Goal: Obtain resource: Obtain resource

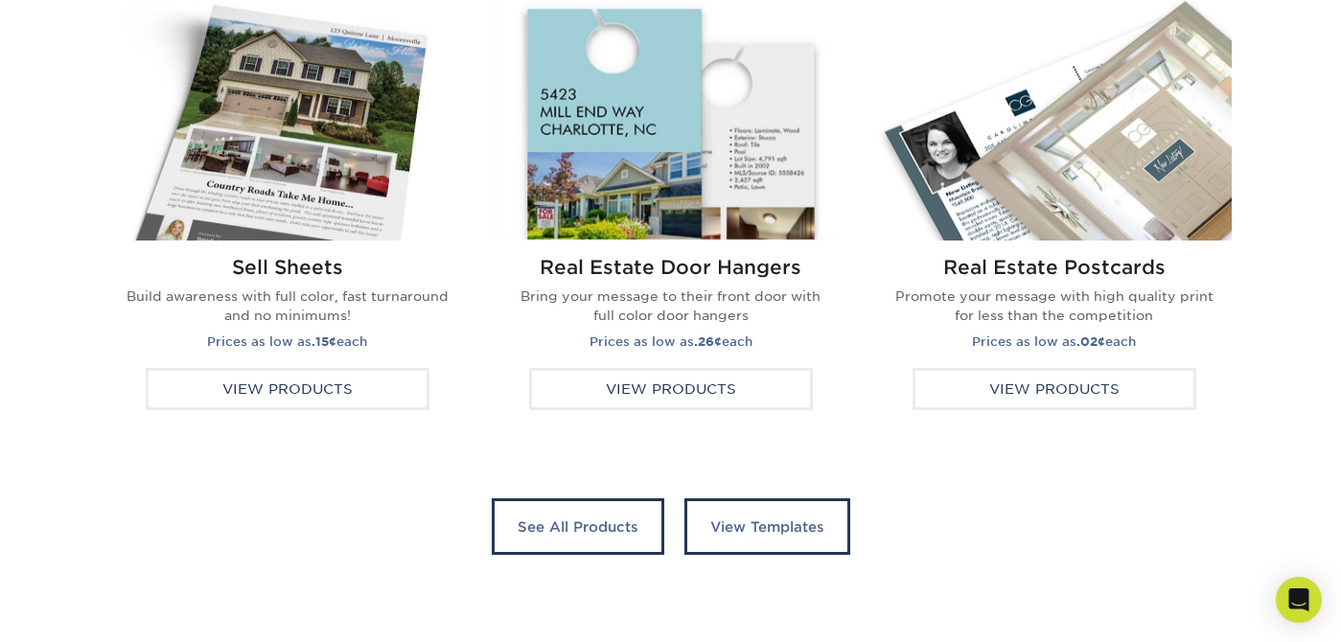
scroll to position [3679, 0]
click at [1151, 173] on img at bounding box center [1054, 117] width 355 height 248
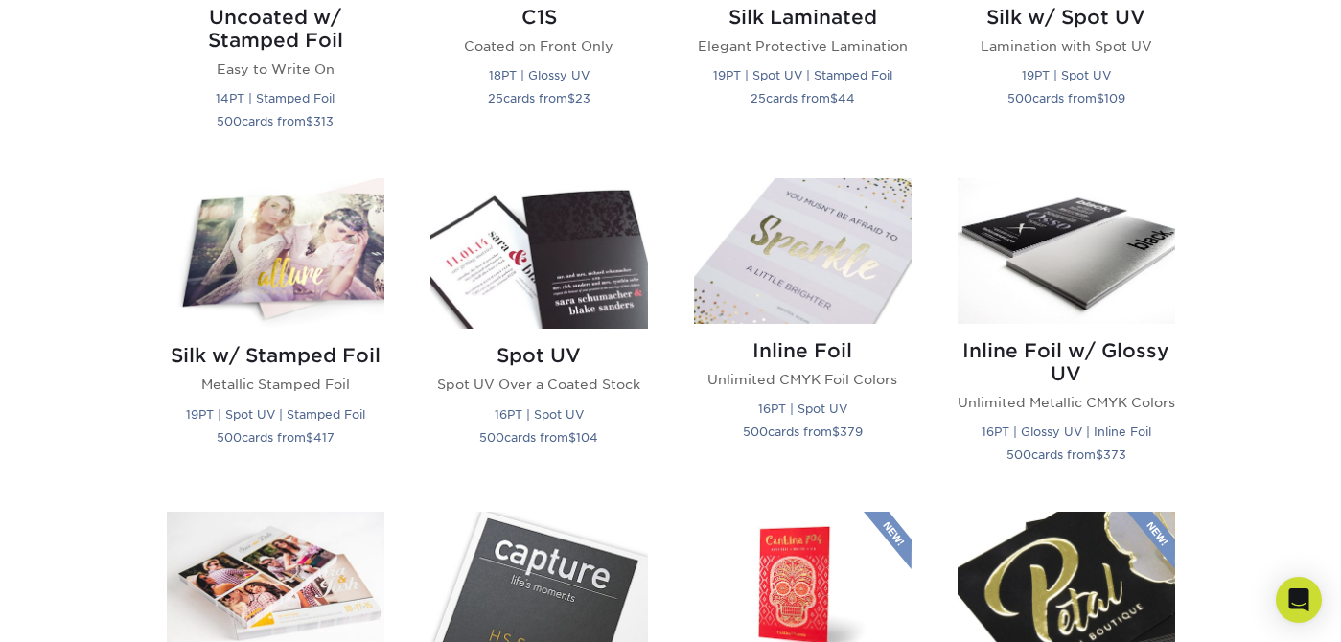
scroll to position [1540, 0]
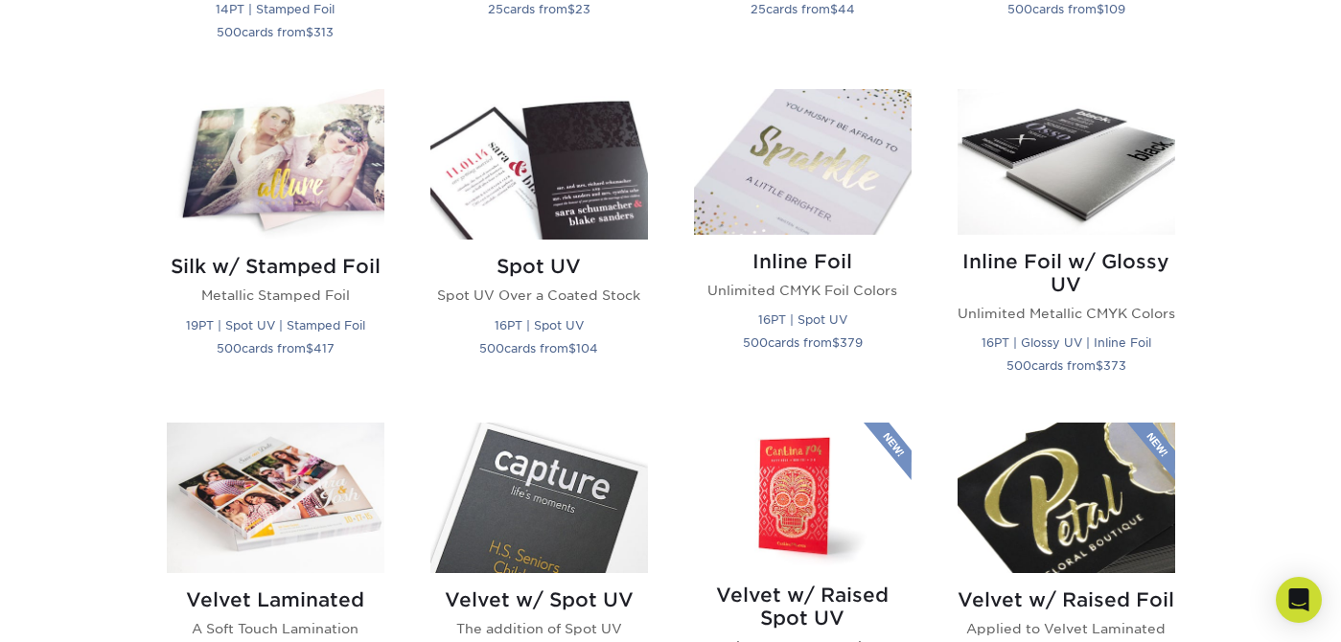
click at [259, 474] on img at bounding box center [276, 498] width 218 height 151
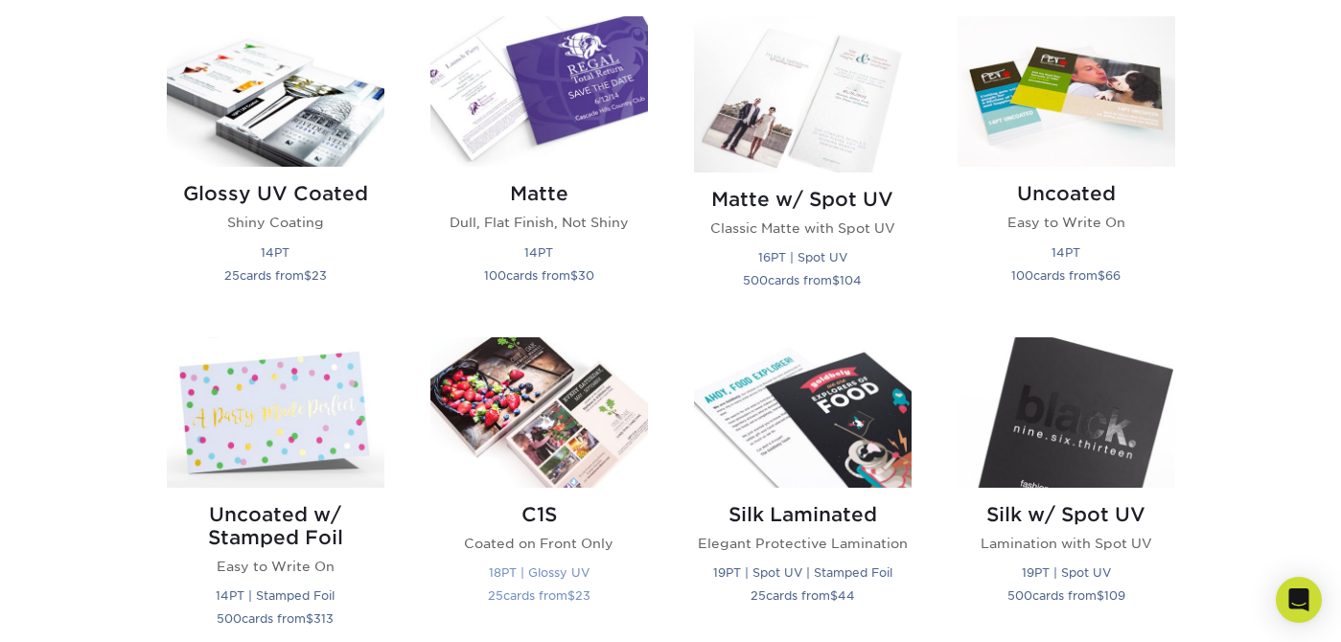
scroll to position [954, 0]
click at [583, 445] on img at bounding box center [540, 412] width 218 height 151
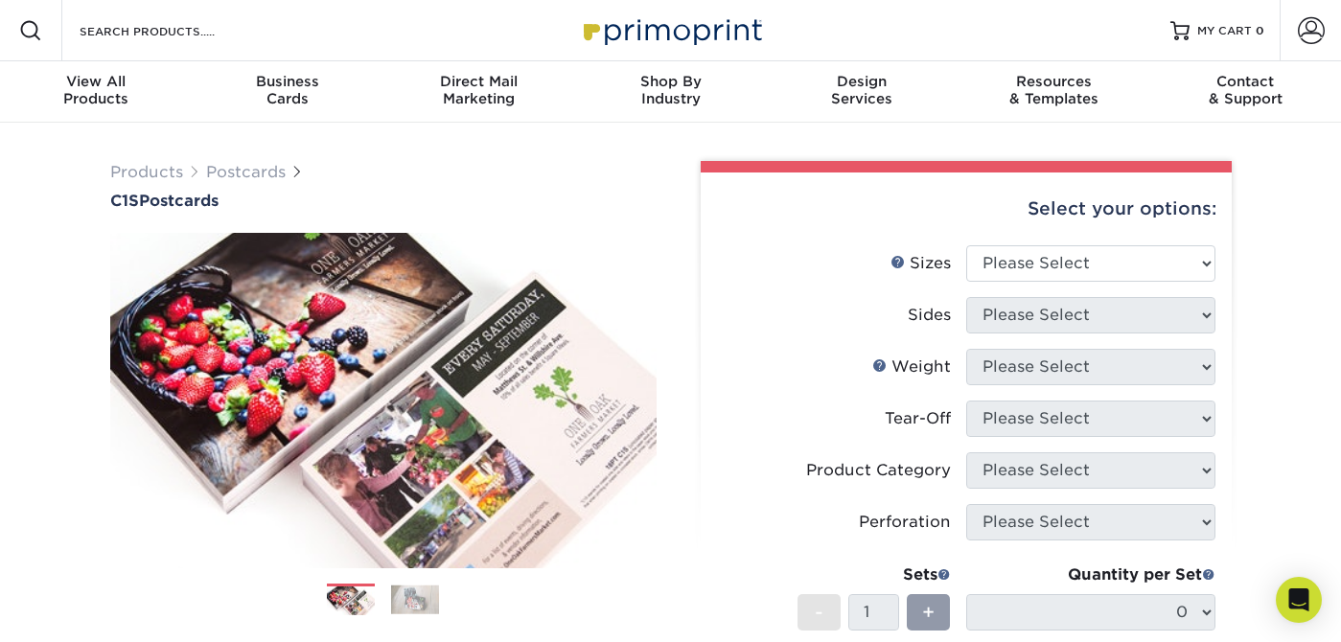
click at [419, 603] on img at bounding box center [415, 600] width 48 height 30
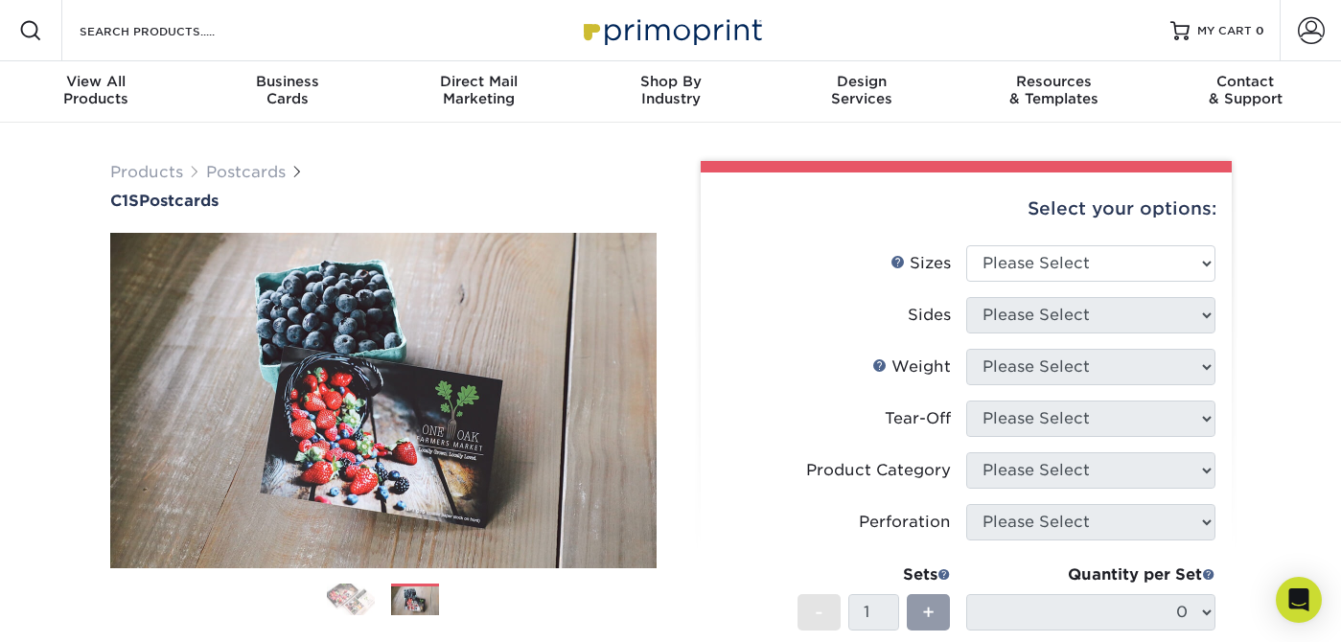
click at [376, 609] on ol at bounding box center [383, 607] width 547 height 46
click at [361, 602] on img at bounding box center [351, 600] width 48 height 34
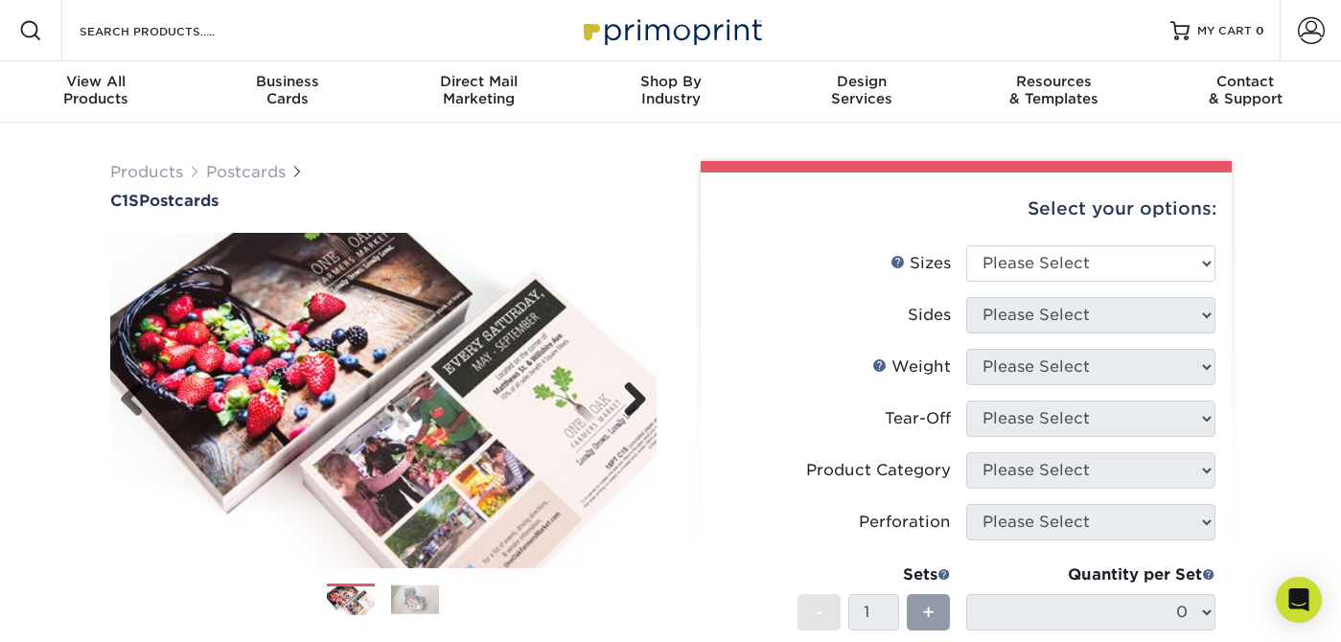
click at [637, 400] on link "Next" at bounding box center [628, 401] width 38 height 38
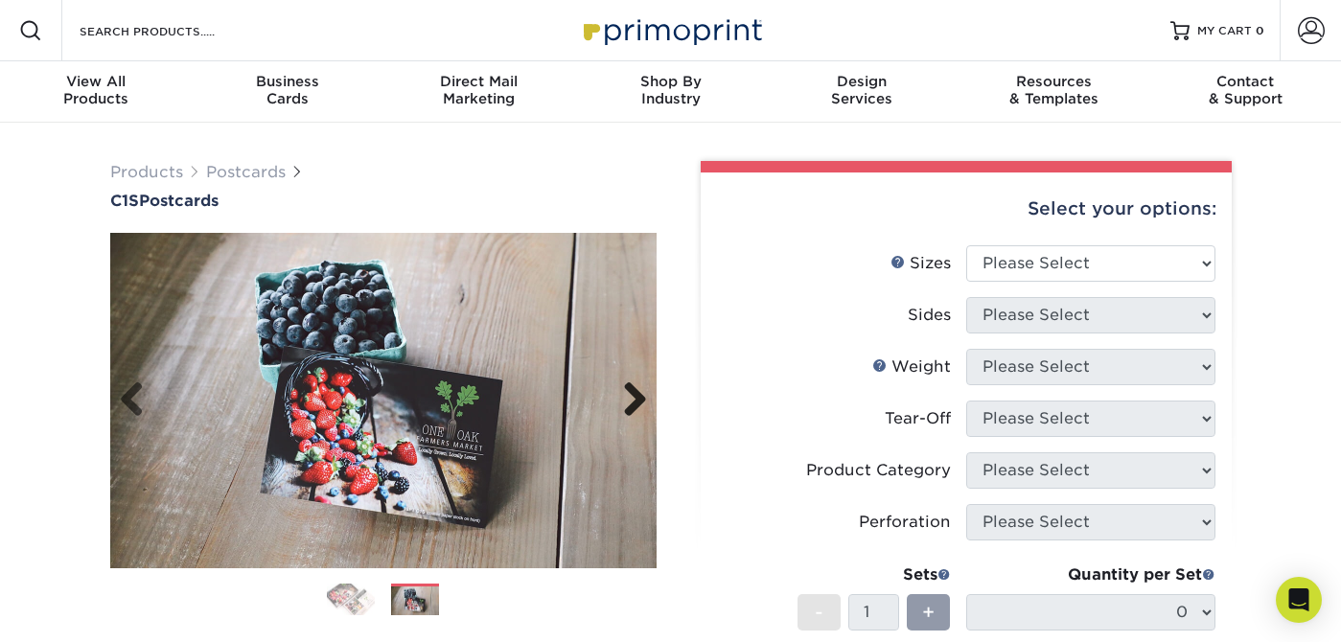
click at [637, 400] on link "Next" at bounding box center [628, 401] width 38 height 38
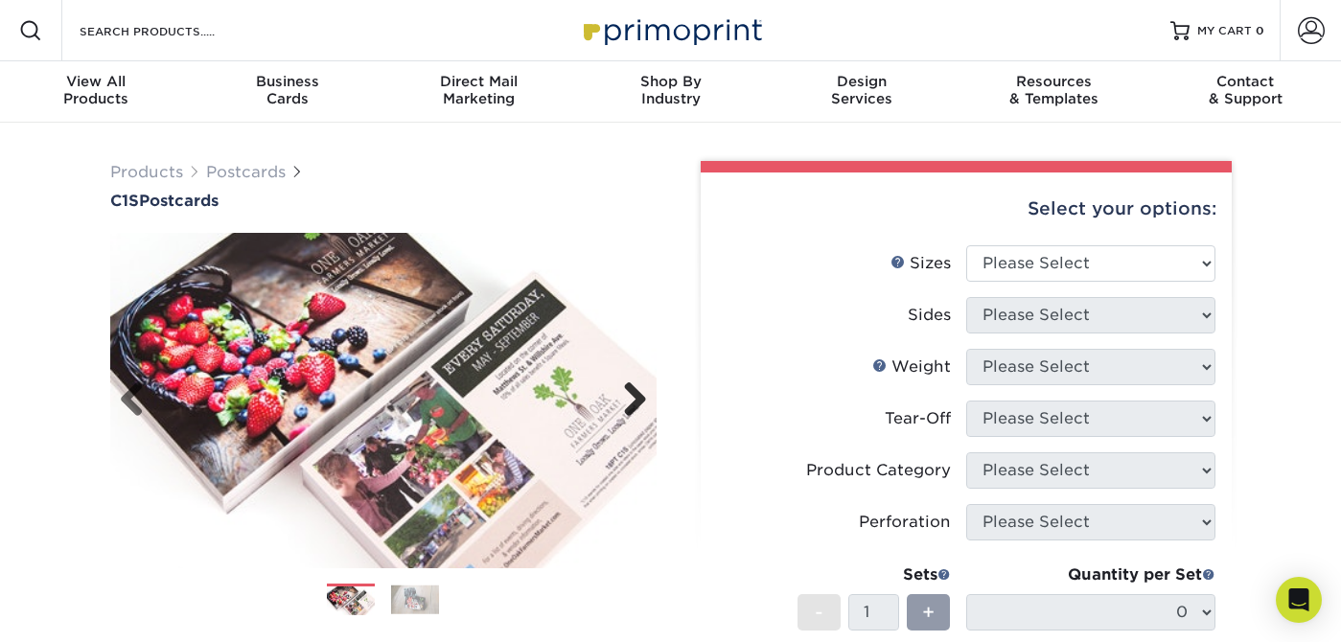
click at [637, 400] on link "Next" at bounding box center [628, 401] width 38 height 38
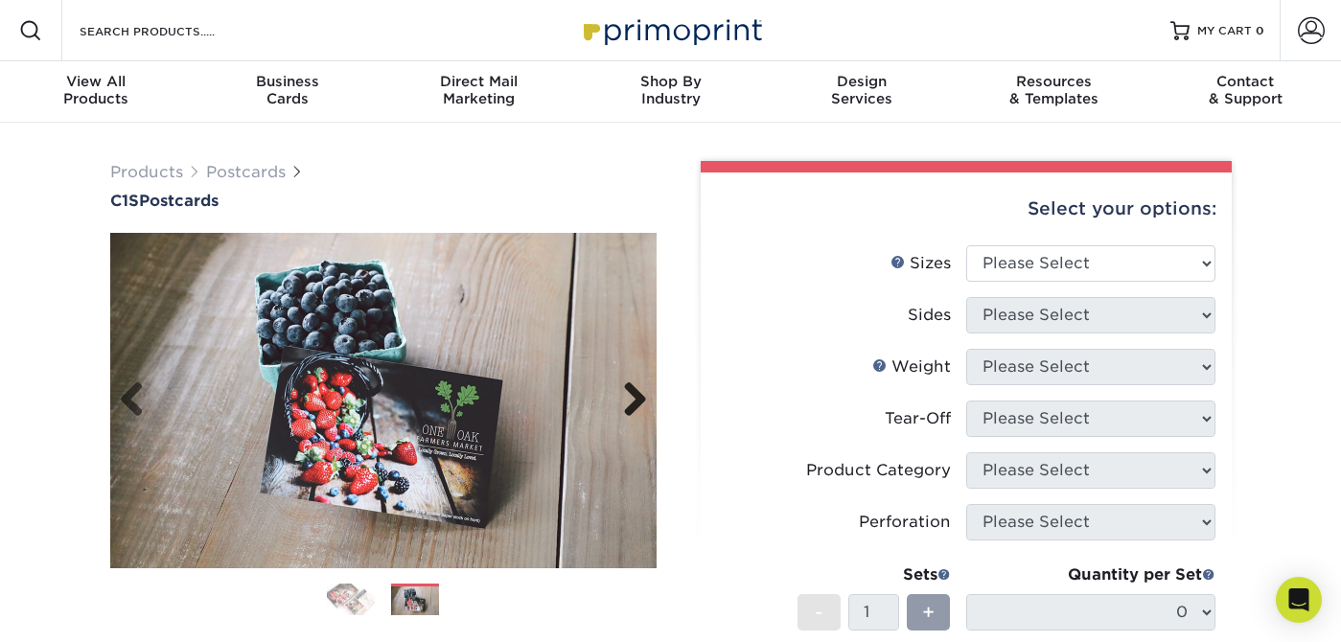
click at [639, 401] on link "Next" at bounding box center [628, 401] width 38 height 38
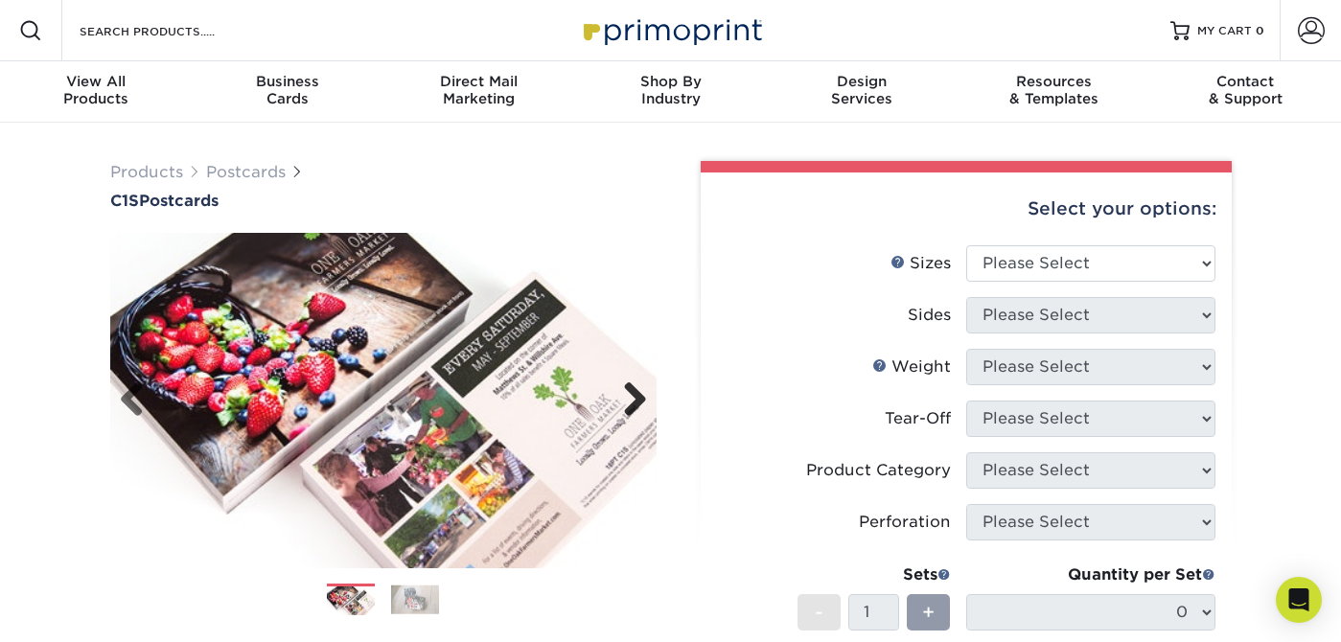
click at [639, 401] on link "Next" at bounding box center [628, 401] width 38 height 38
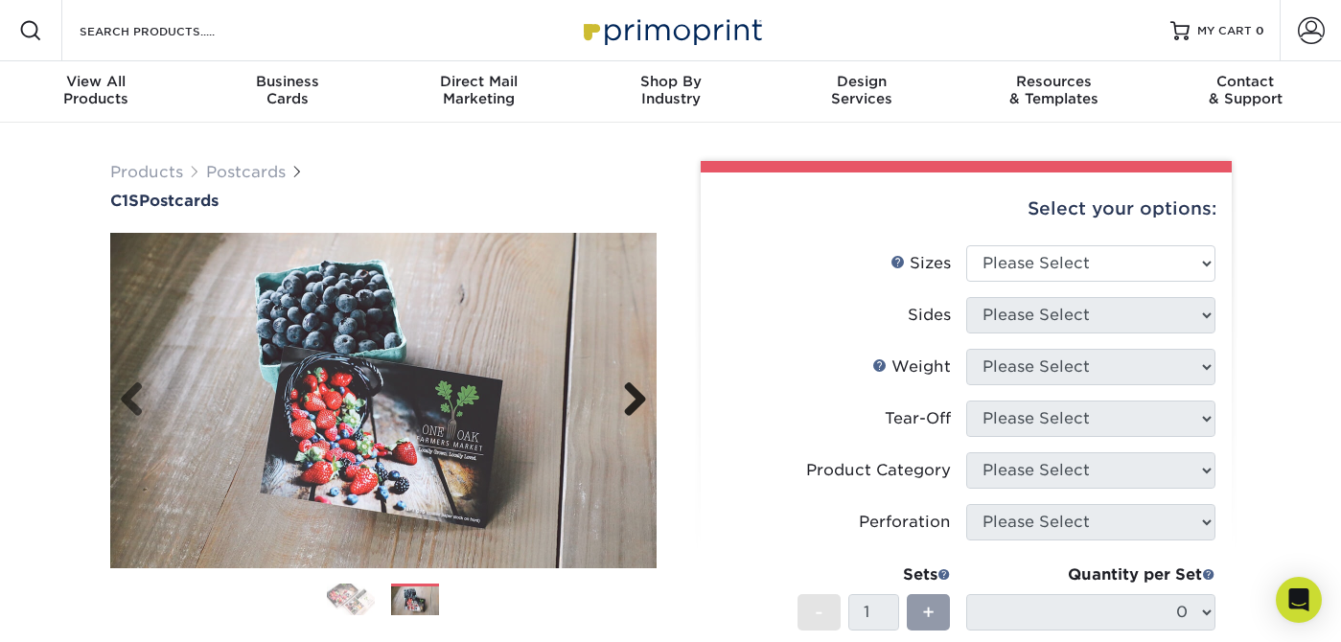
click at [639, 401] on link "Next" at bounding box center [628, 401] width 38 height 38
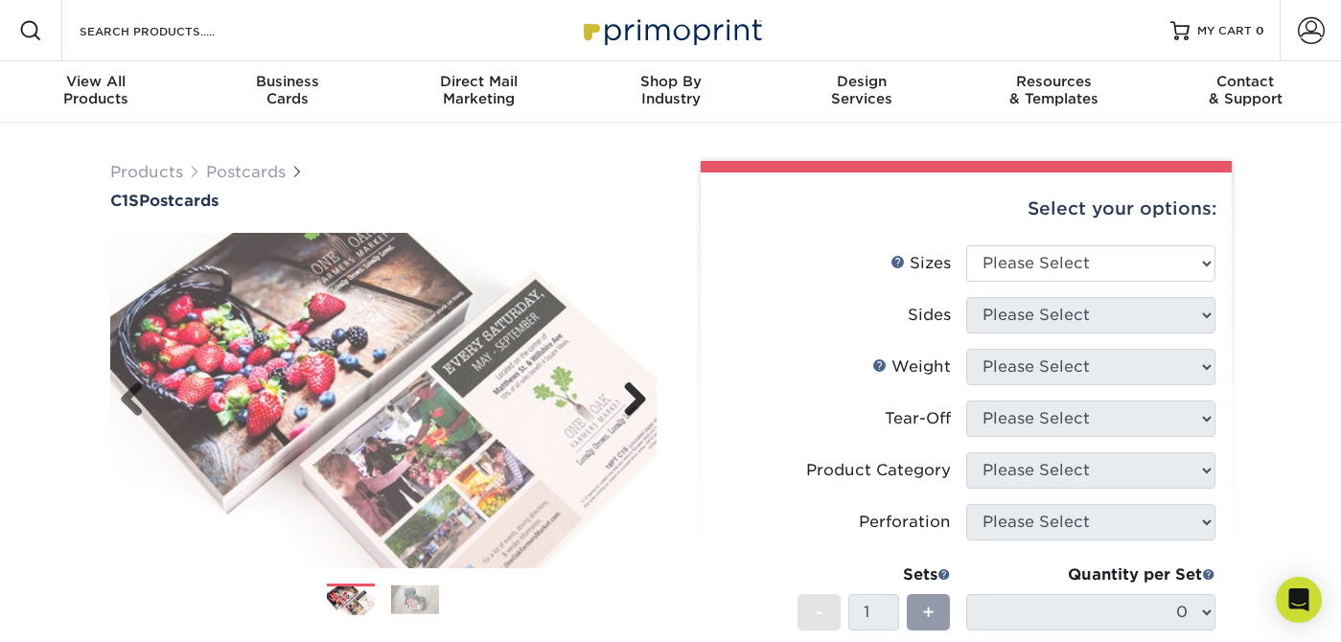
click at [639, 401] on link "Next" at bounding box center [628, 401] width 38 height 38
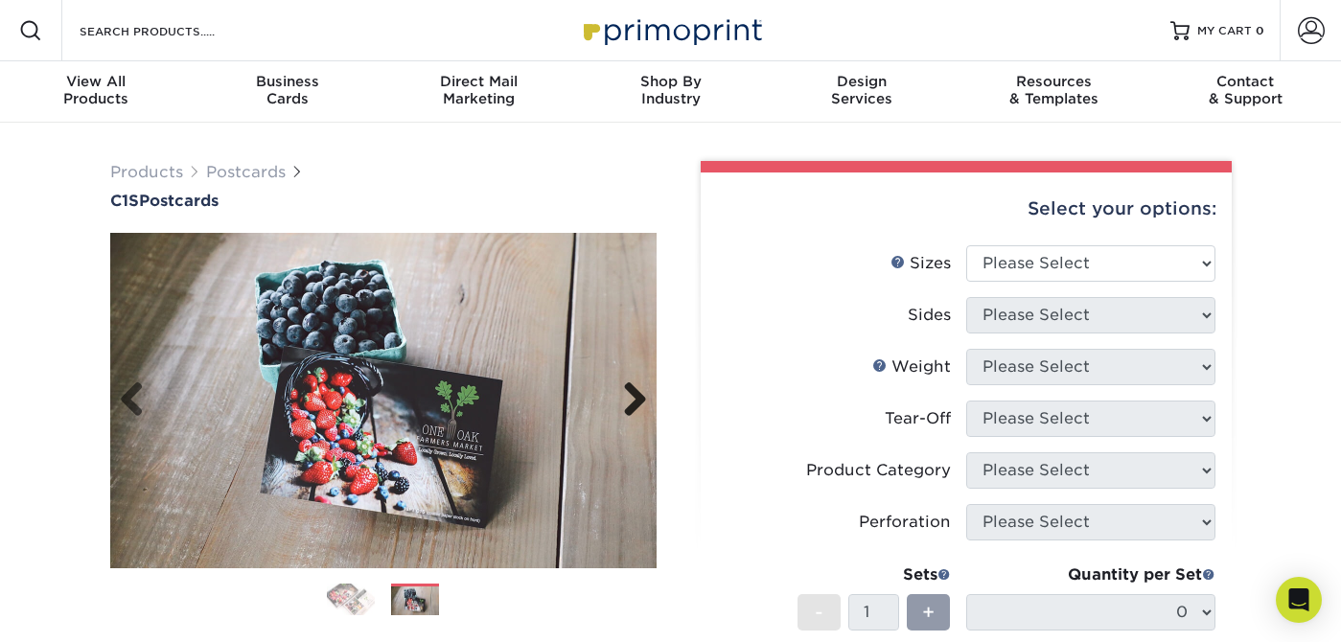
click at [639, 401] on link "Next" at bounding box center [628, 401] width 38 height 38
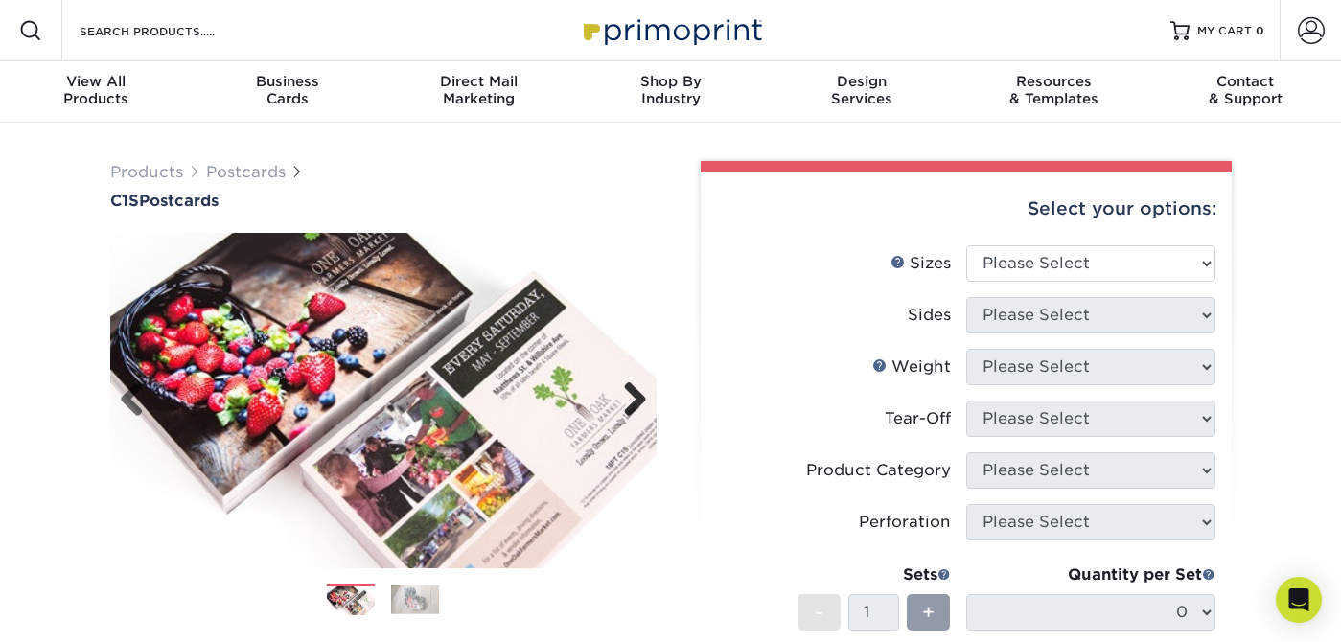
click at [639, 401] on link "Next" at bounding box center [628, 401] width 38 height 38
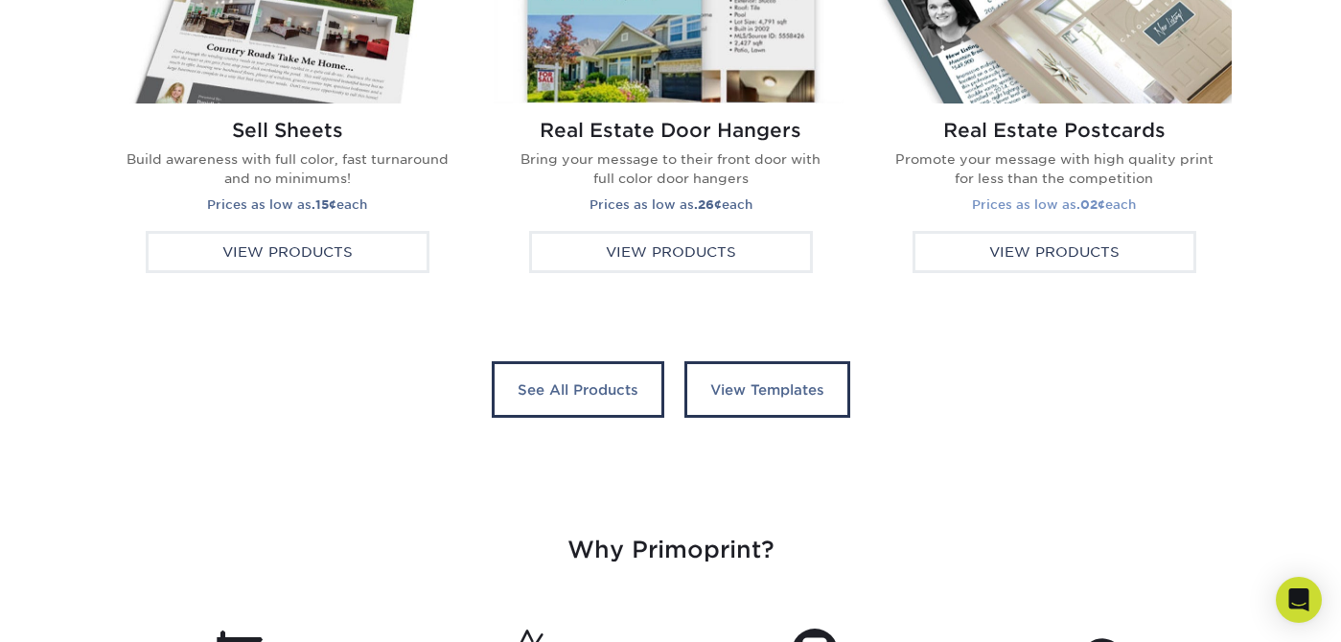
scroll to position [3814, 0]
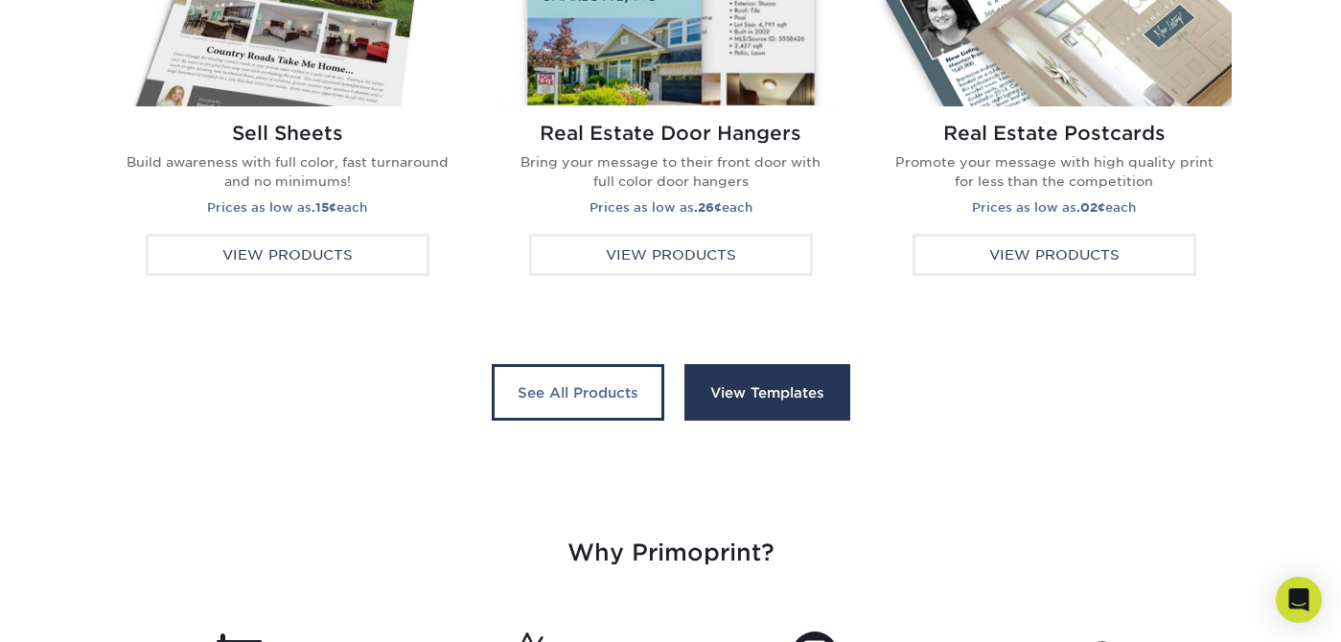
click at [758, 413] on link "View Templates" at bounding box center [768, 393] width 166 height 58
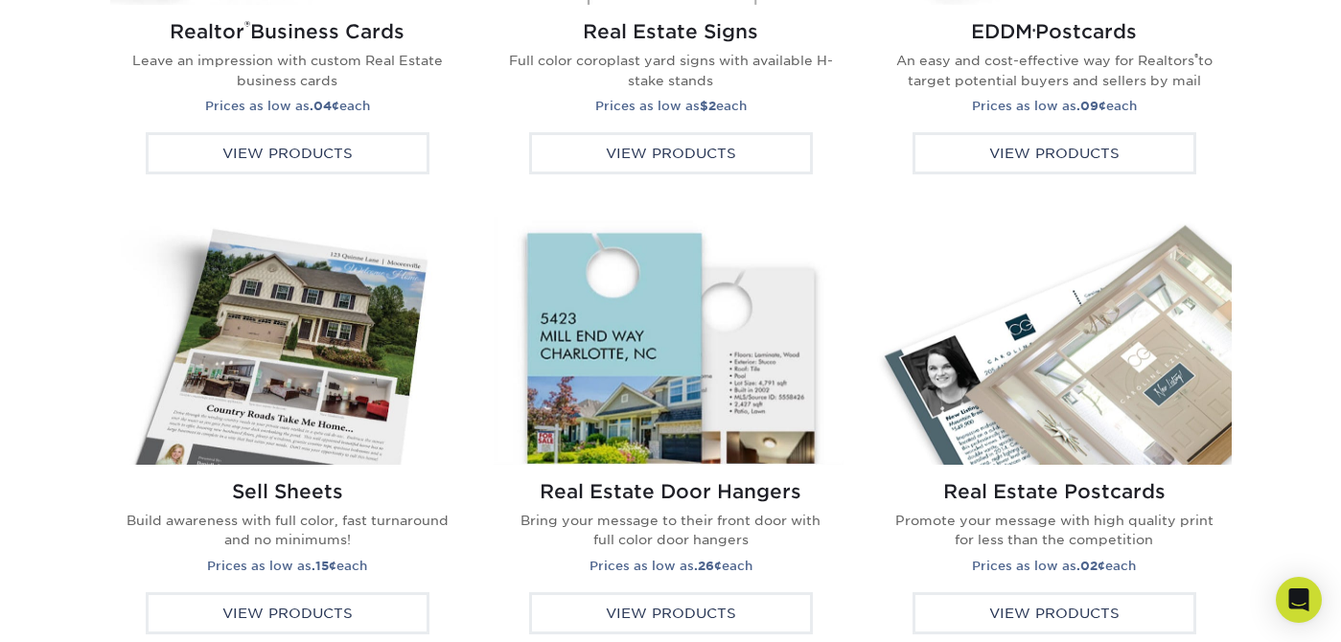
scroll to position [3465, 0]
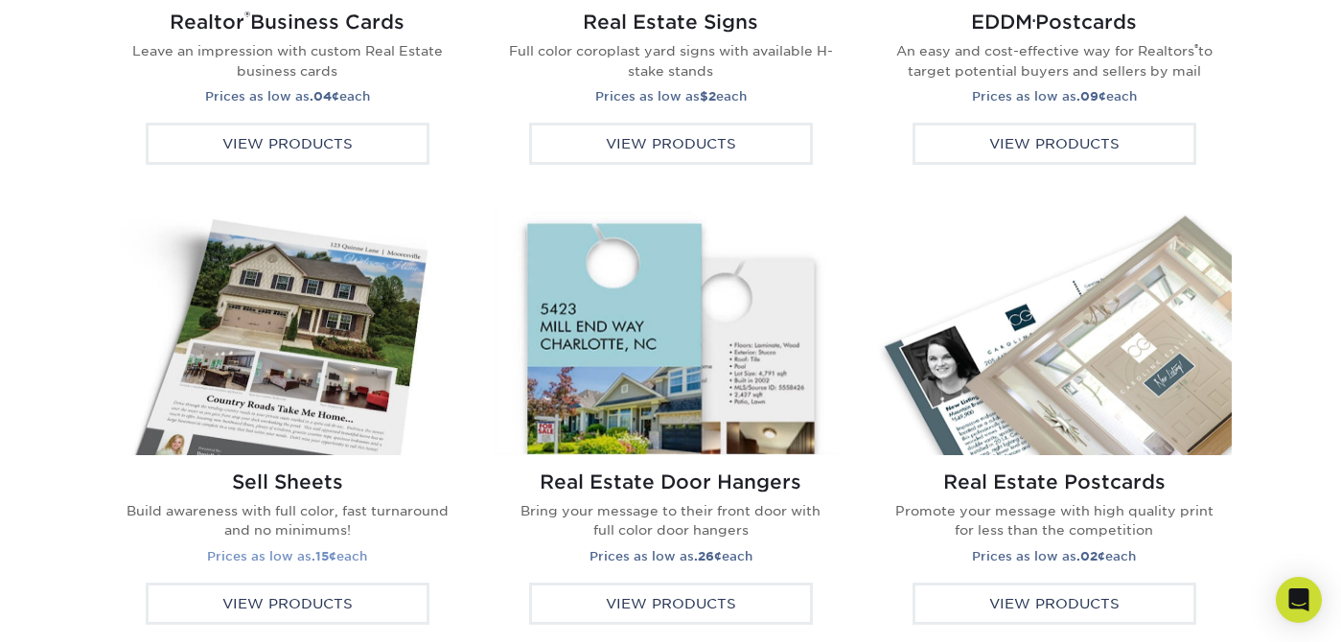
click at [312, 393] on img at bounding box center [287, 331] width 355 height 248
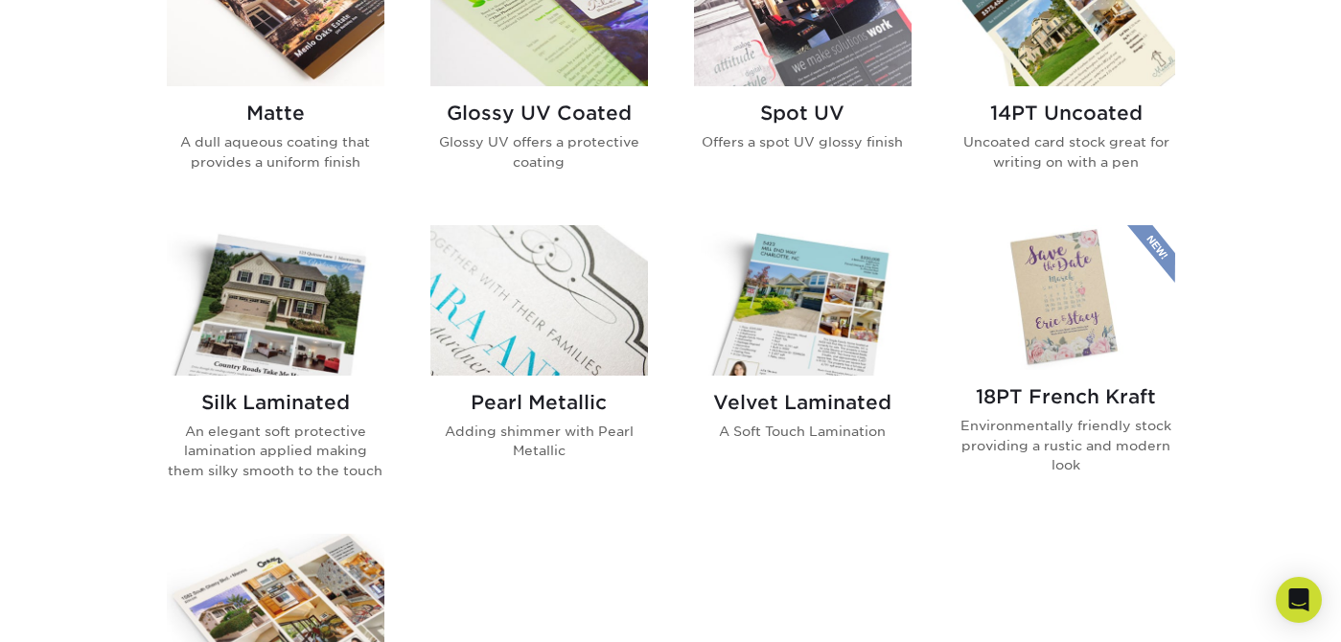
scroll to position [1108, 0]
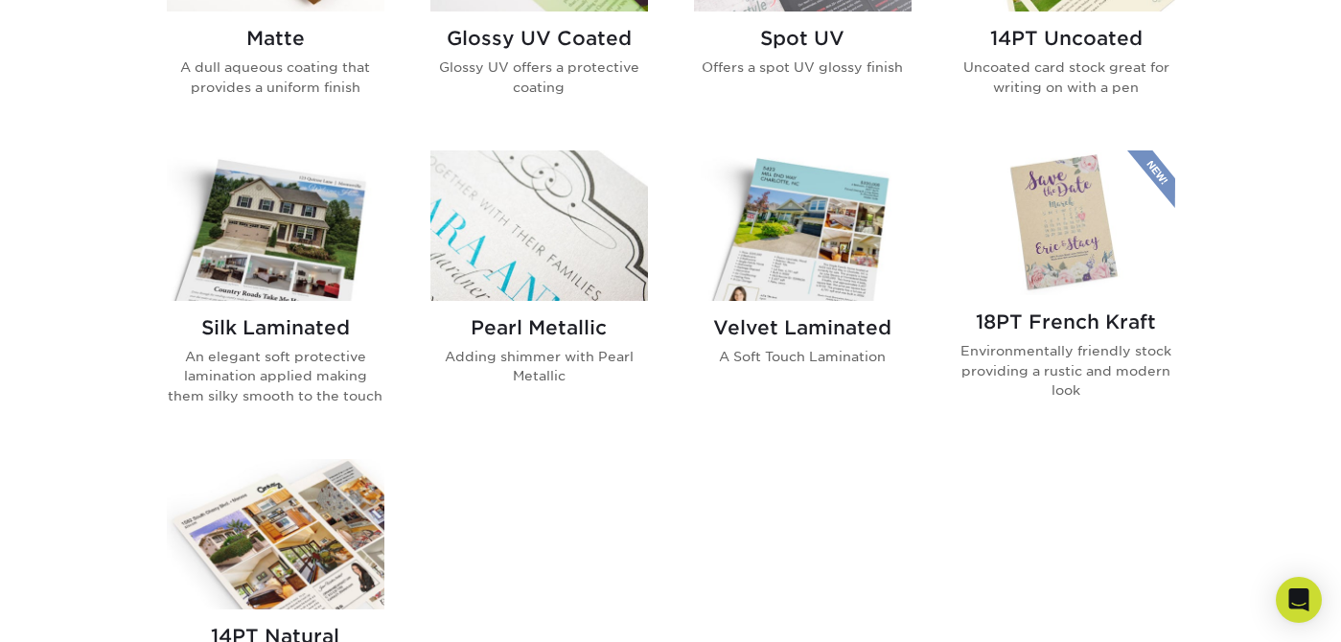
click at [244, 262] on img at bounding box center [276, 226] width 218 height 151
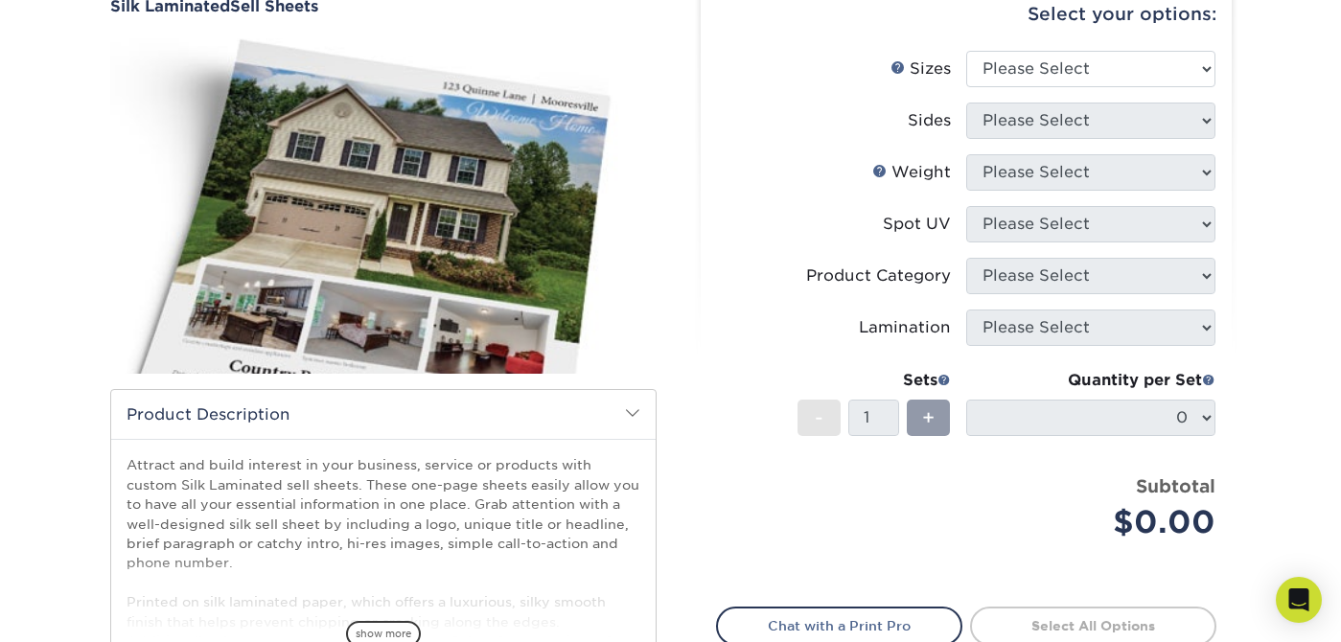
scroll to position [268, 0]
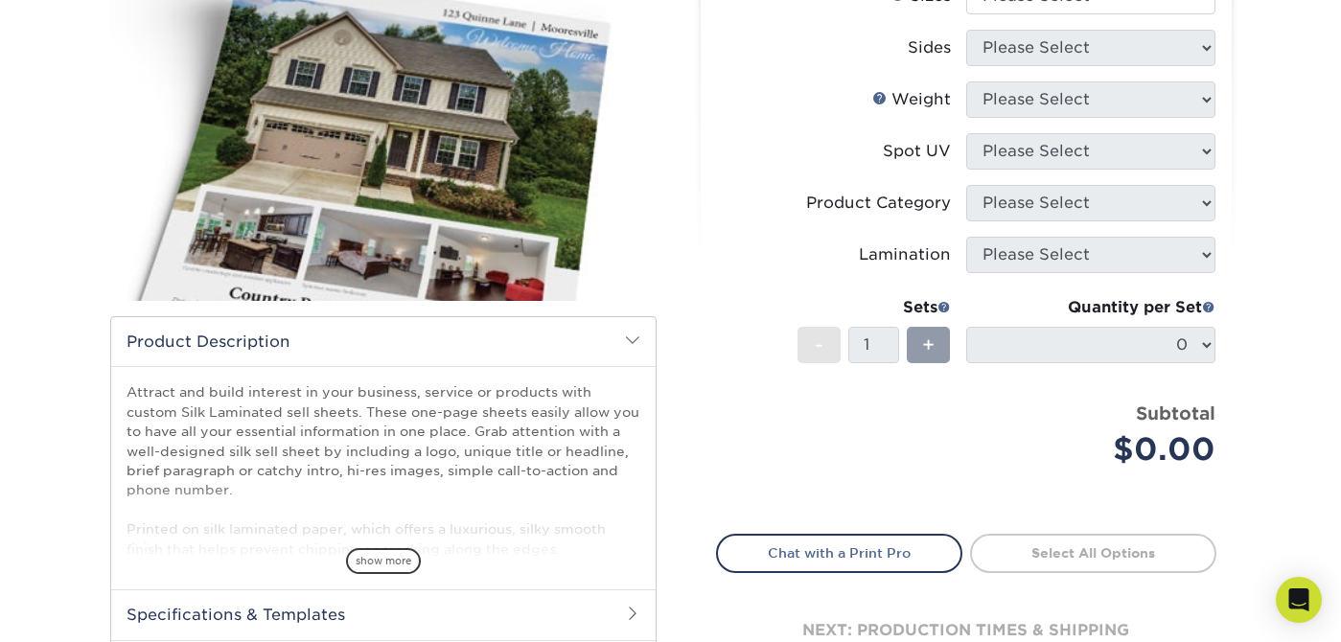
click at [364, 215] on img at bounding box center [383, 133] width 547 height 378
click at [477, 359] on h2 "Product Description" at bounding box center [383, 341] width 545 height 49
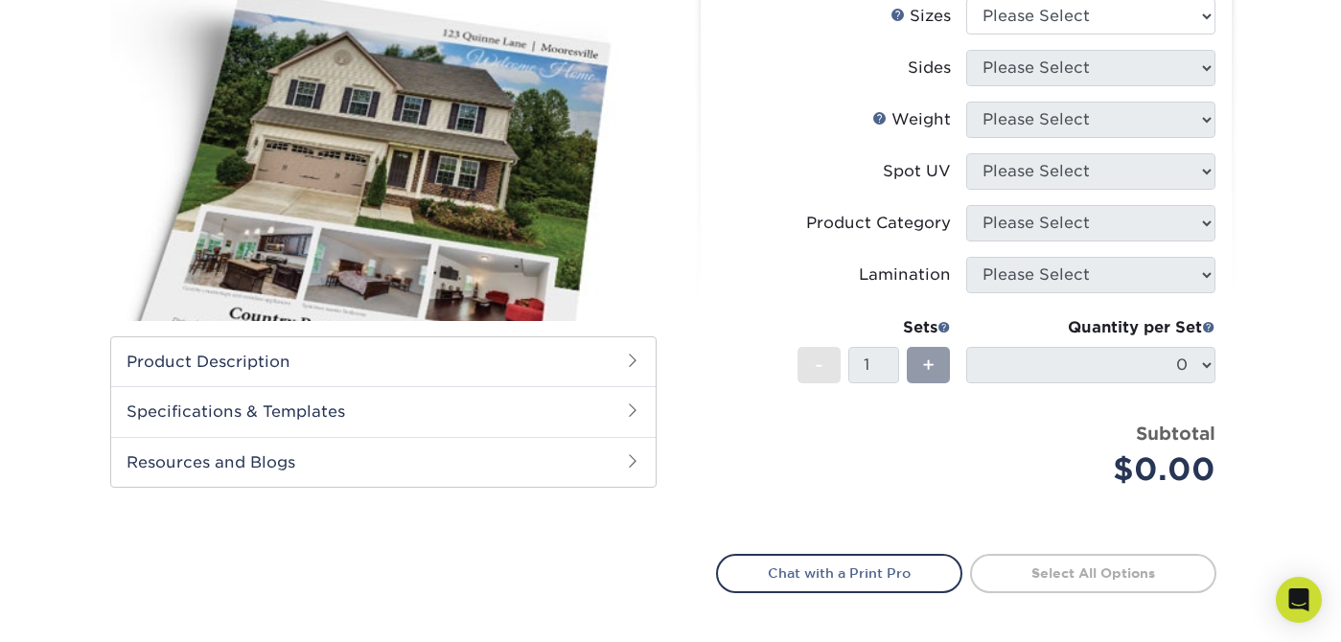
scroll to position [252, 0]
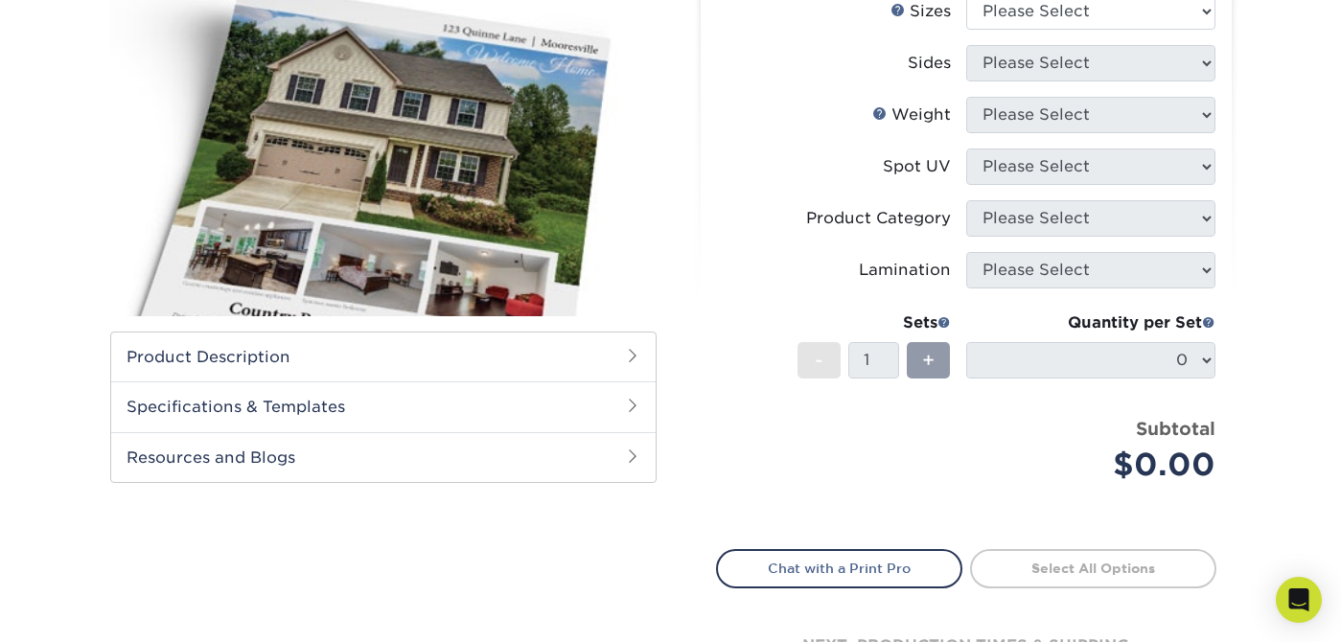
click at [349, 413] on h2 "Specifications & Templates" at bounding box center [383, 407] width 545 height 50
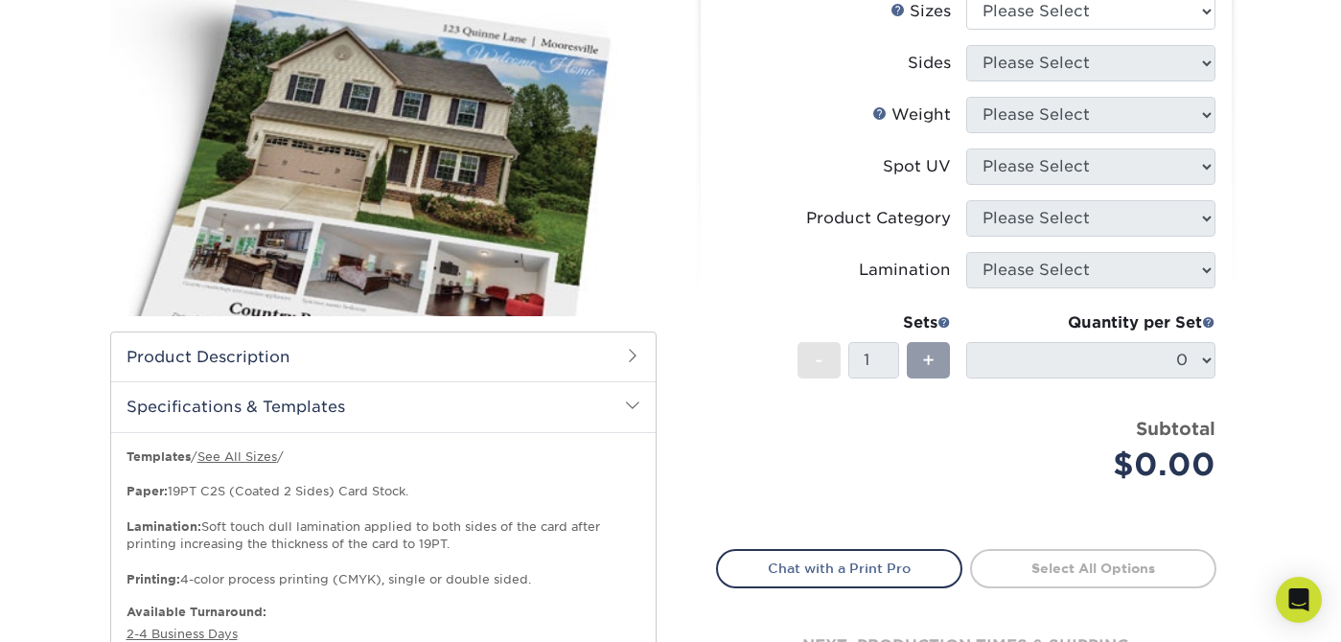
click at [350, 414] on h2 "Specifications & Templates" at bounding box center [383, 407] width 545 height 50
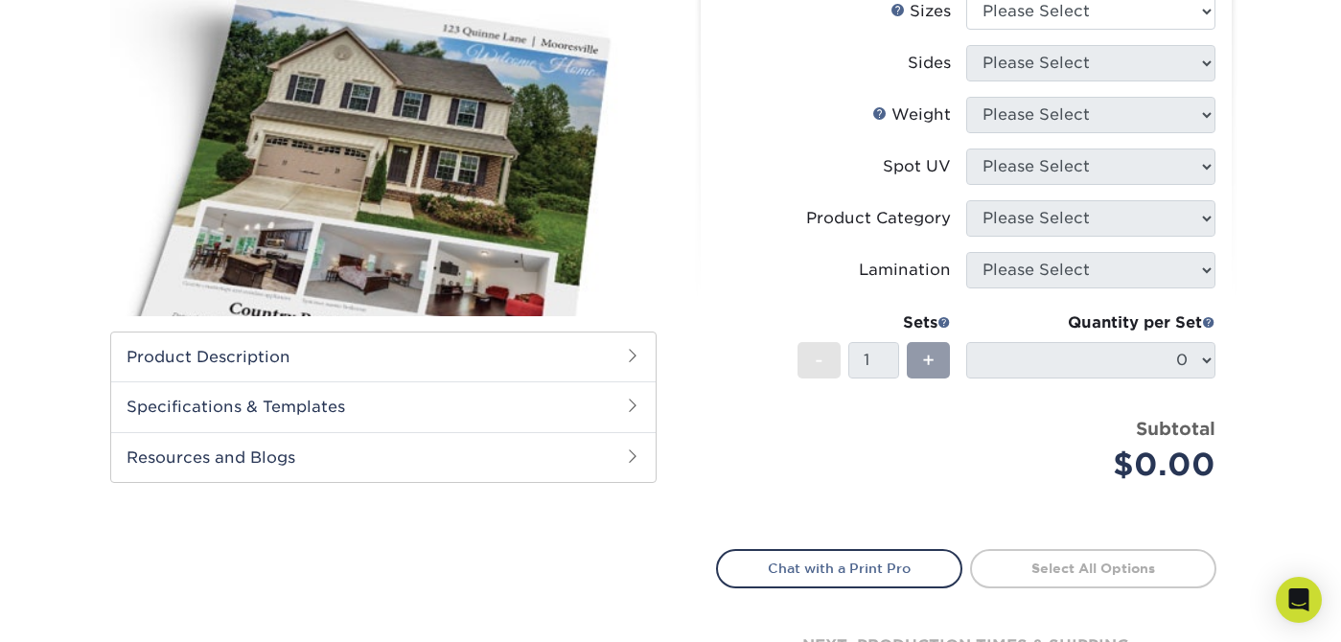
click at [282, 474] on h2 "Resources and Blogs" at bounding box center [383, 457] width 545 height 50
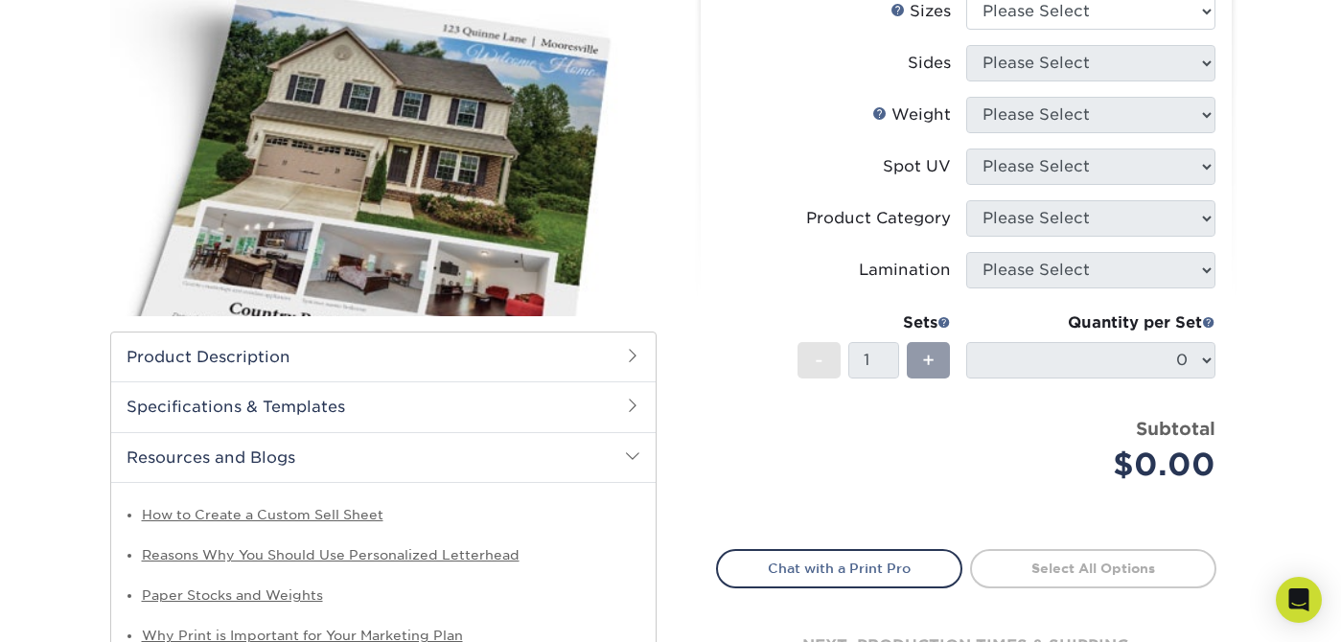
click at [283, 474] on h2 "Resources and Blogs" at bounding box center [383, 457] width 545 height 50
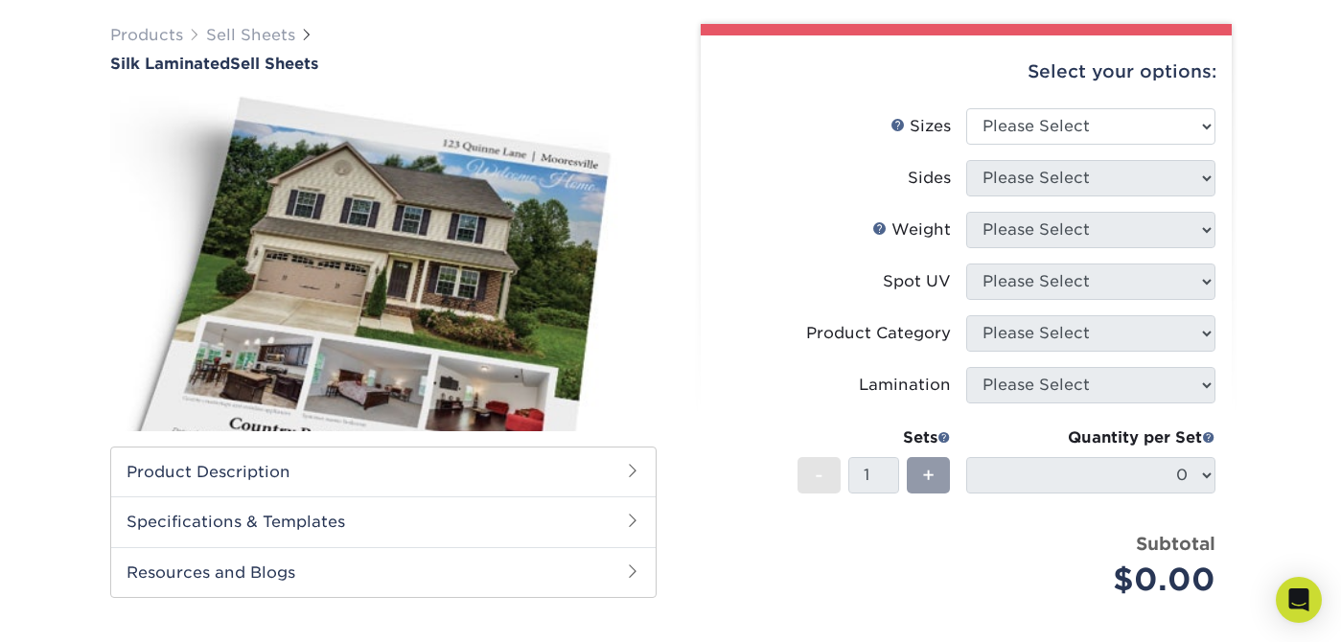
scroll to position [0, 0]
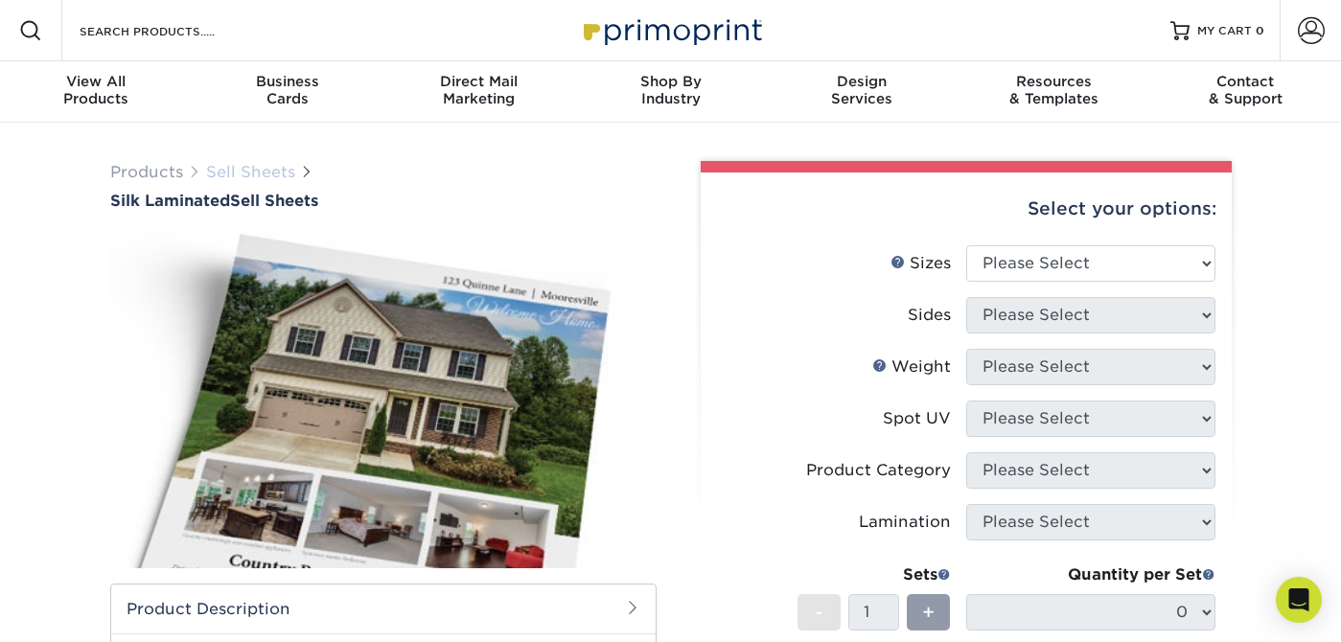
click at [215, 171] on link "Sell Sheets" at bounding box center [250, 172] width 89 height 18
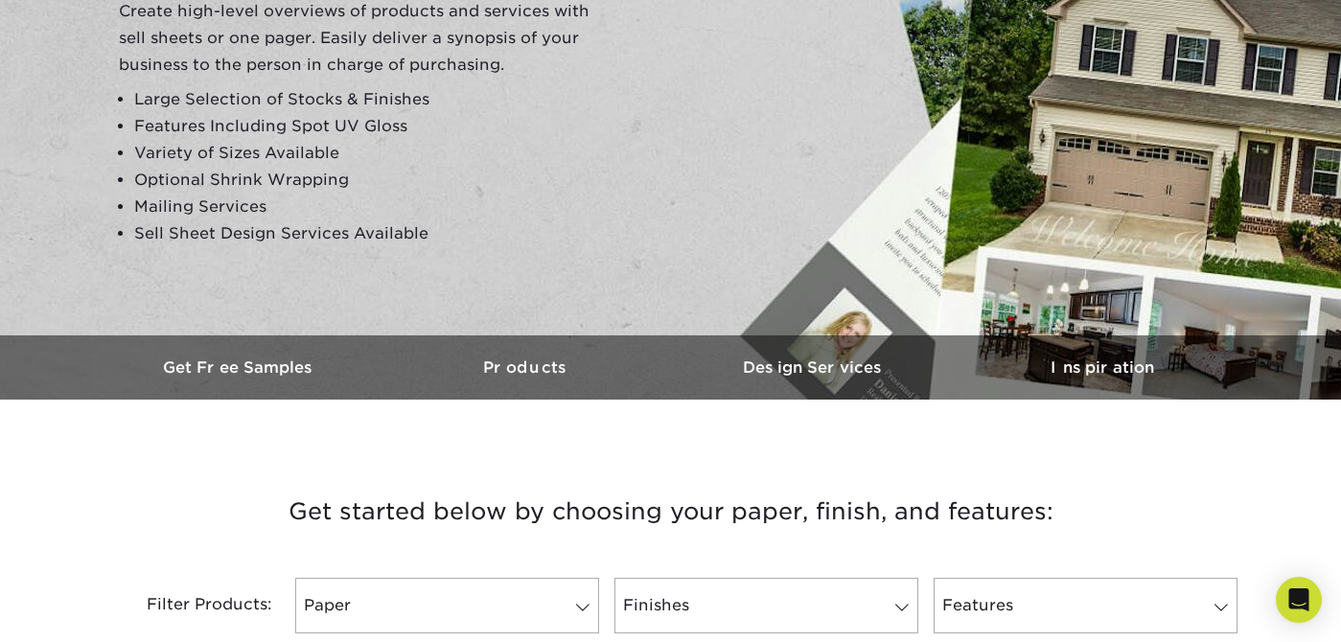
scroll to position [280, 0]
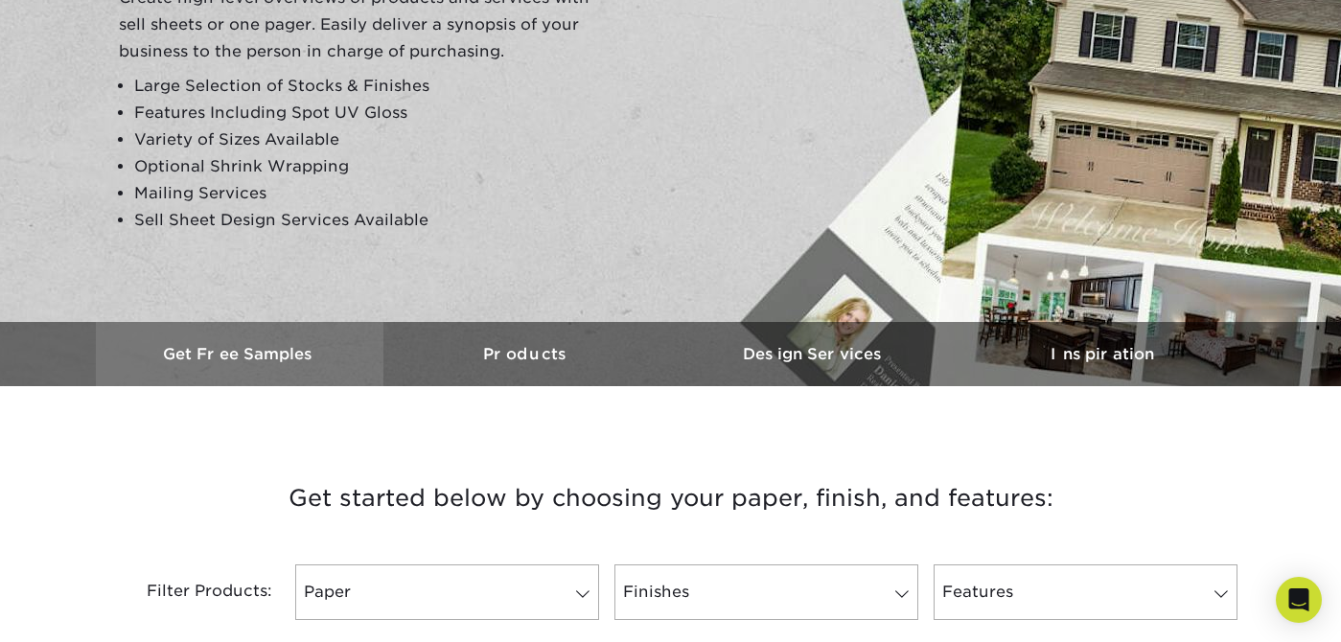
click at [268, 349] on h3 "Get Free Samples" at bounding box center [240, 354] width 288 height 18
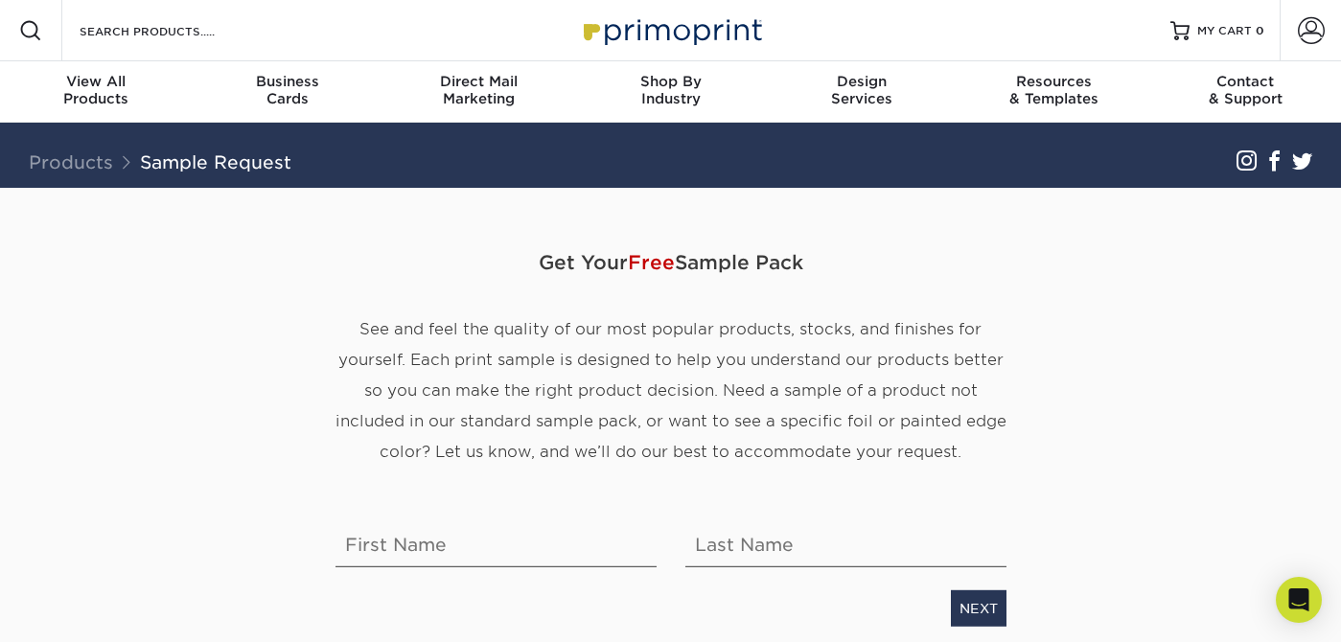
click at [477, 573] on div "Get Your Free Sample Pack See and feel the quality of our most popular products…" at bounding box center [671, 430] width 700 height 393
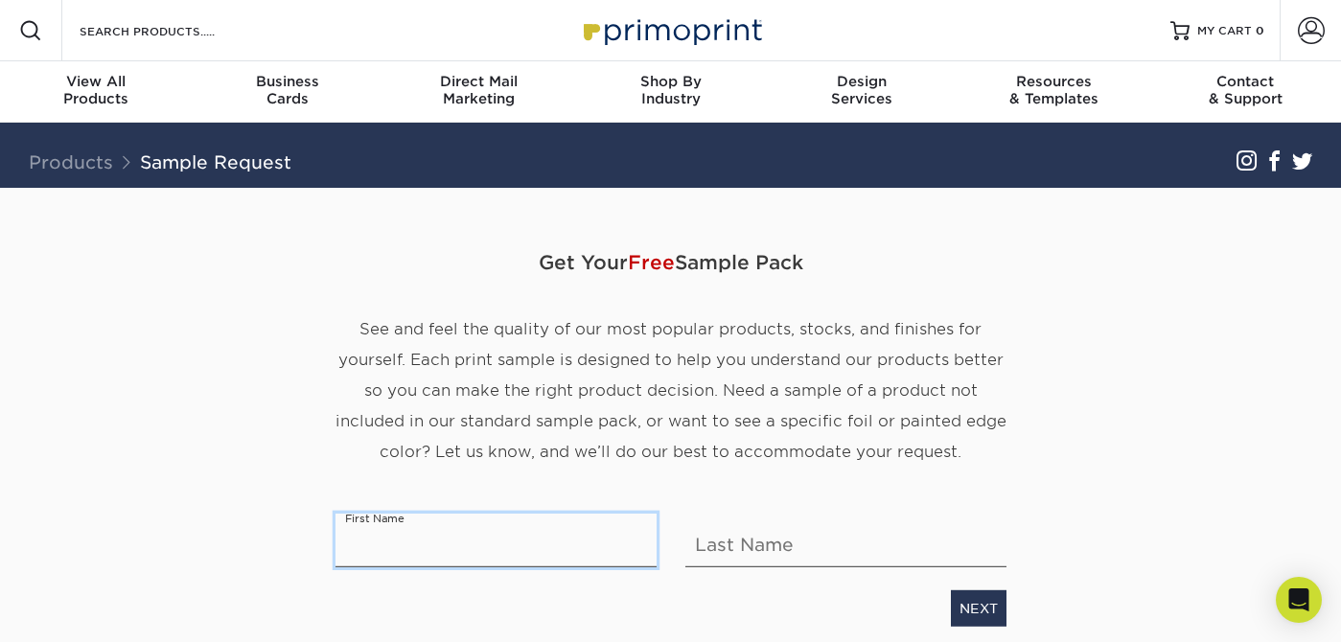
click at [478, 533] on input "text" at bounding box center [496, 541] width 321 height 54
type input "[PERSON_NAME]"
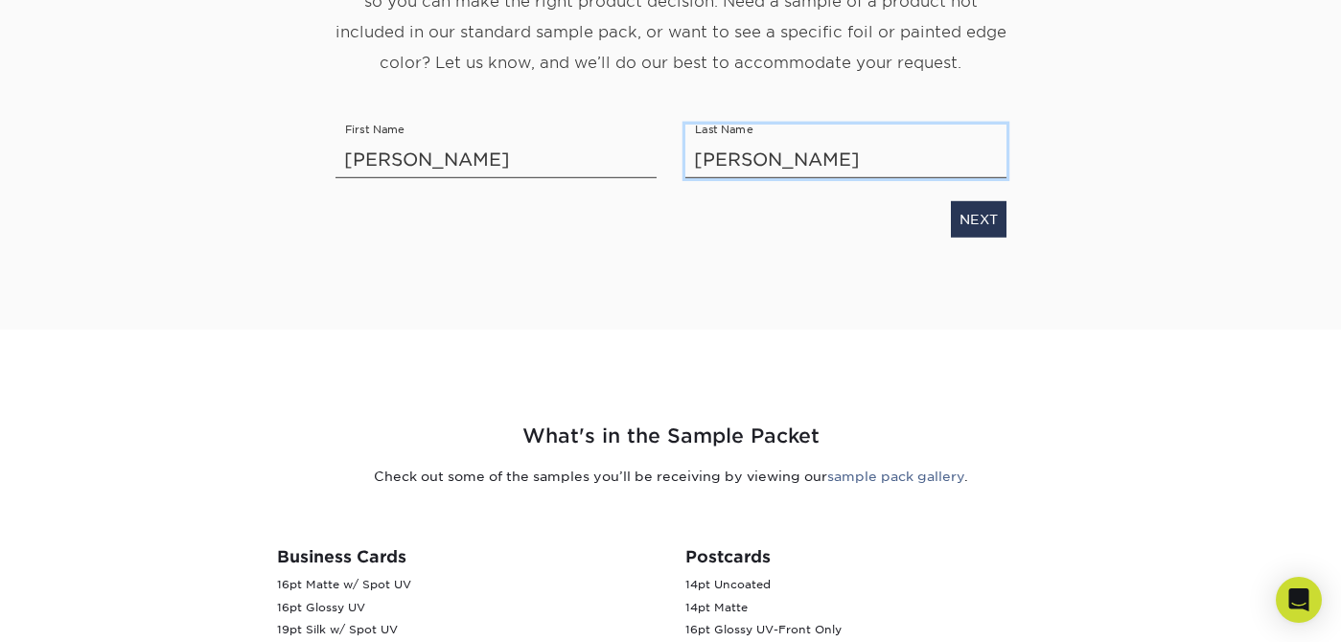
scroll to position [421, 0]
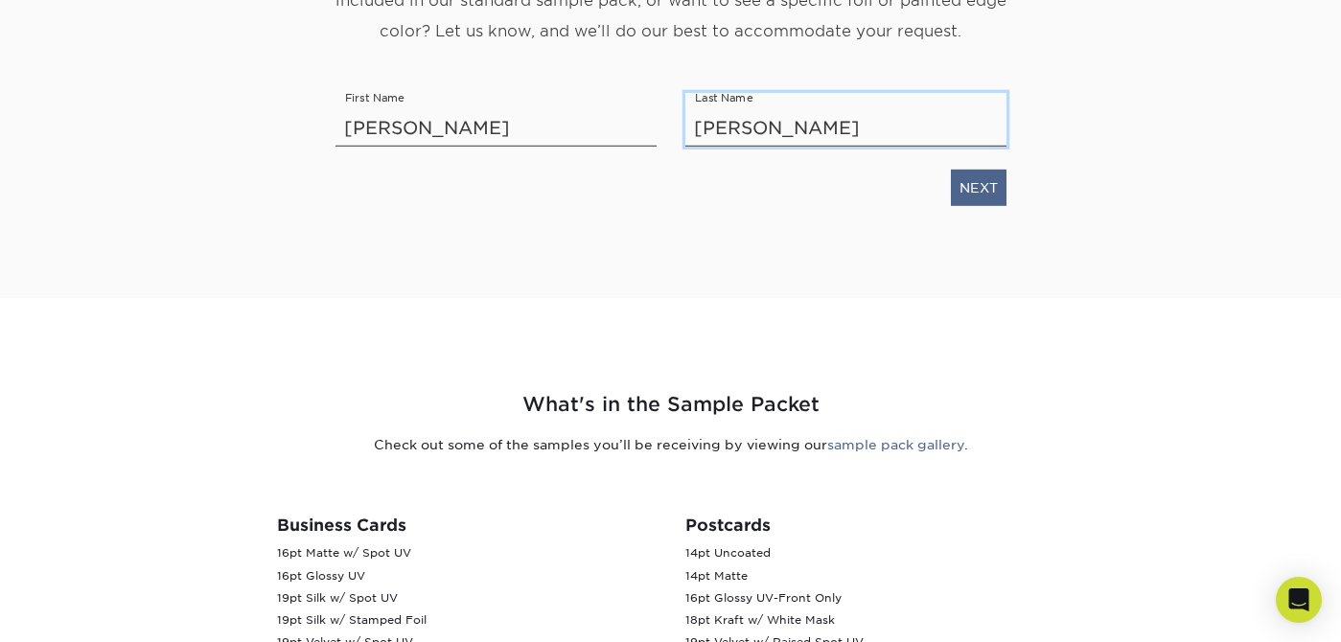
type input "[PERSON_NAME]"
click at [974, 196] on link "NEXT" at bounding box center [979, 188] width 56 height 36
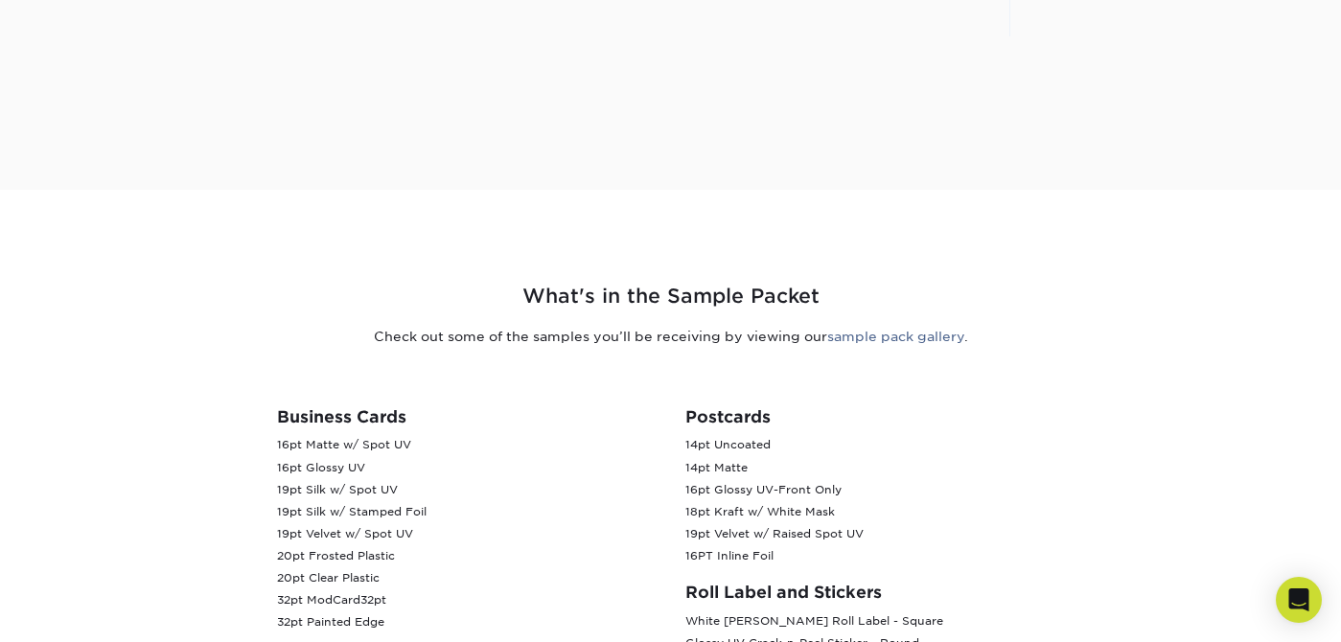
scroll to position [105, 0]
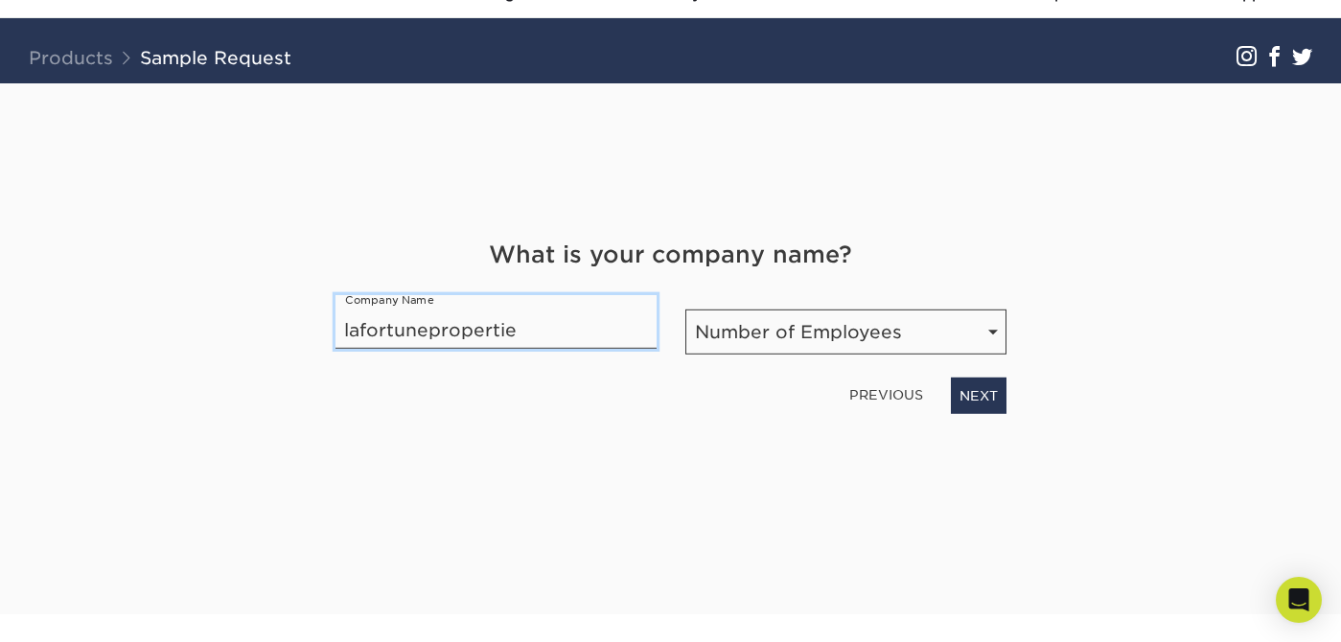
type input "lafortunepropertie"
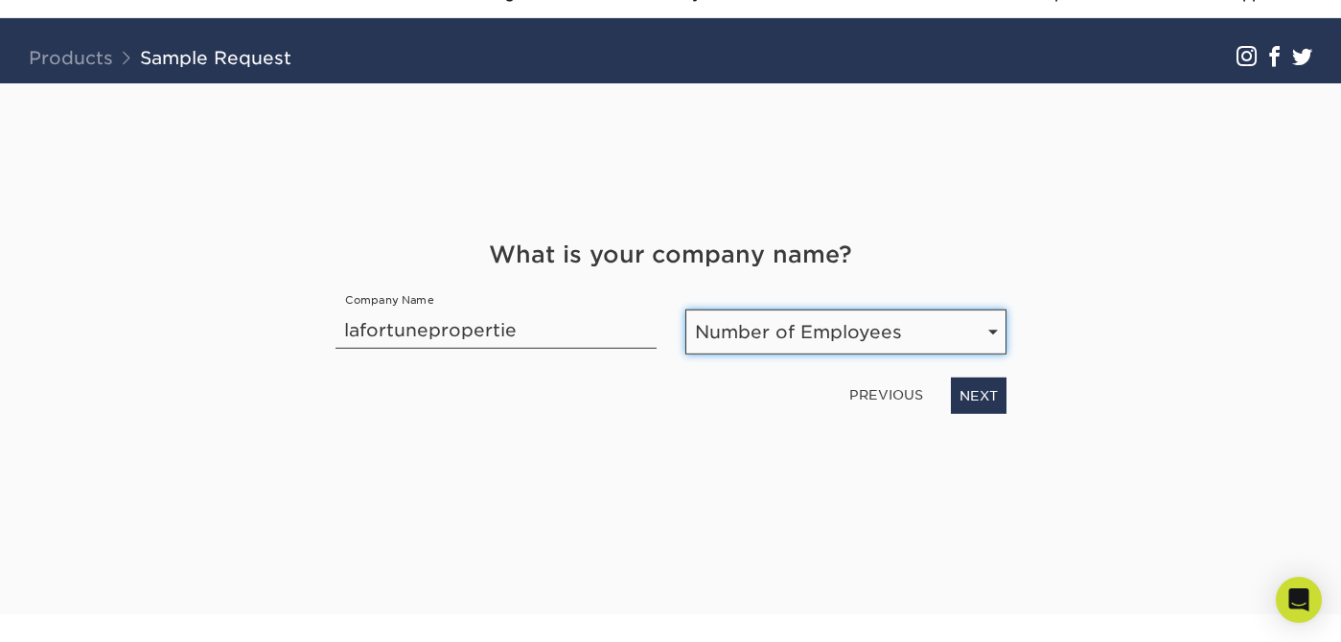
click at [912, 352] on select "Number of Employees Self-employed 1-10 employees 11-50 employees 51-200 employe…" at bounding box center [846, 332] width 321 height 45
select select "Self-employed"
click at [947, 326] on select "Number of Employees Self-employed 1-10 employees 11-50 employees 51-200 employe…" at bounding box center [846, 332] width 321 height 45
click at [990, 325] on select "Number of Employees Self-employed 1-10 employees 11-50 employees 51-200 employe…" at bounding box center [846, 332] width 321 height 45
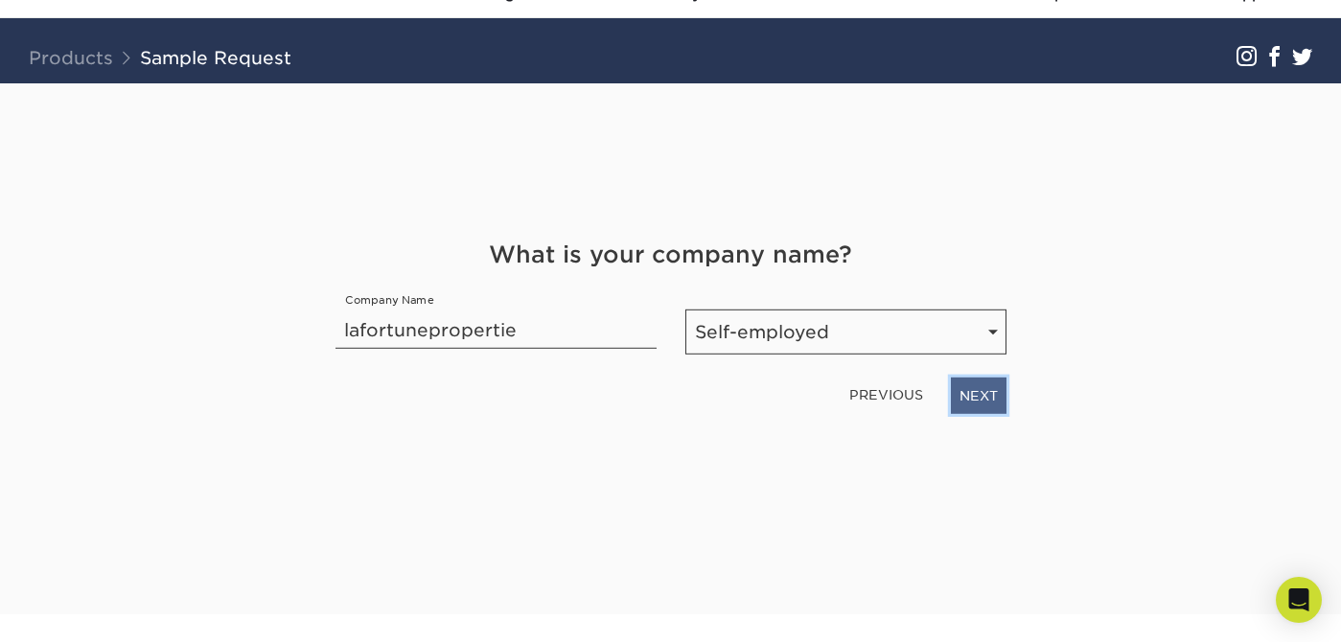
click at [985, 403] on link "NEXT" at bounding box center [979, 396] width 56 height 36
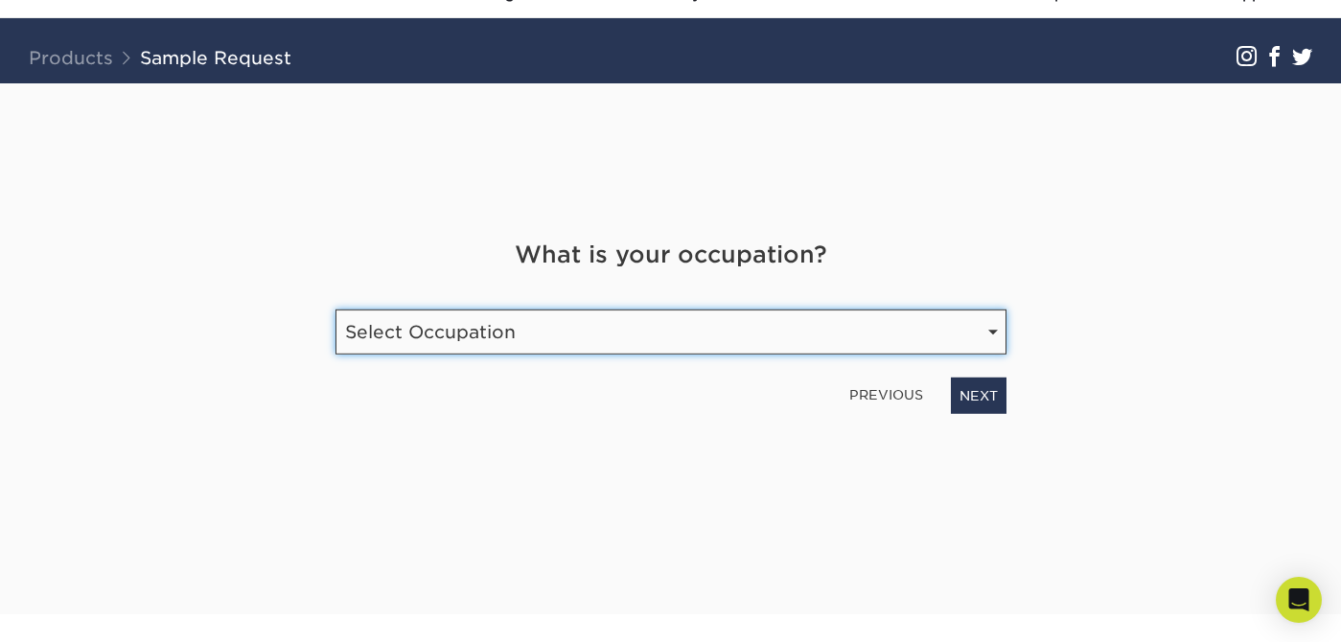
click at [784, 345] on select "Select Occupation Agency Automotive Blogger Cleaning Services Construction Educ…" at bounding box center [671, 332] width 671 height 45
select select "Real Estate"
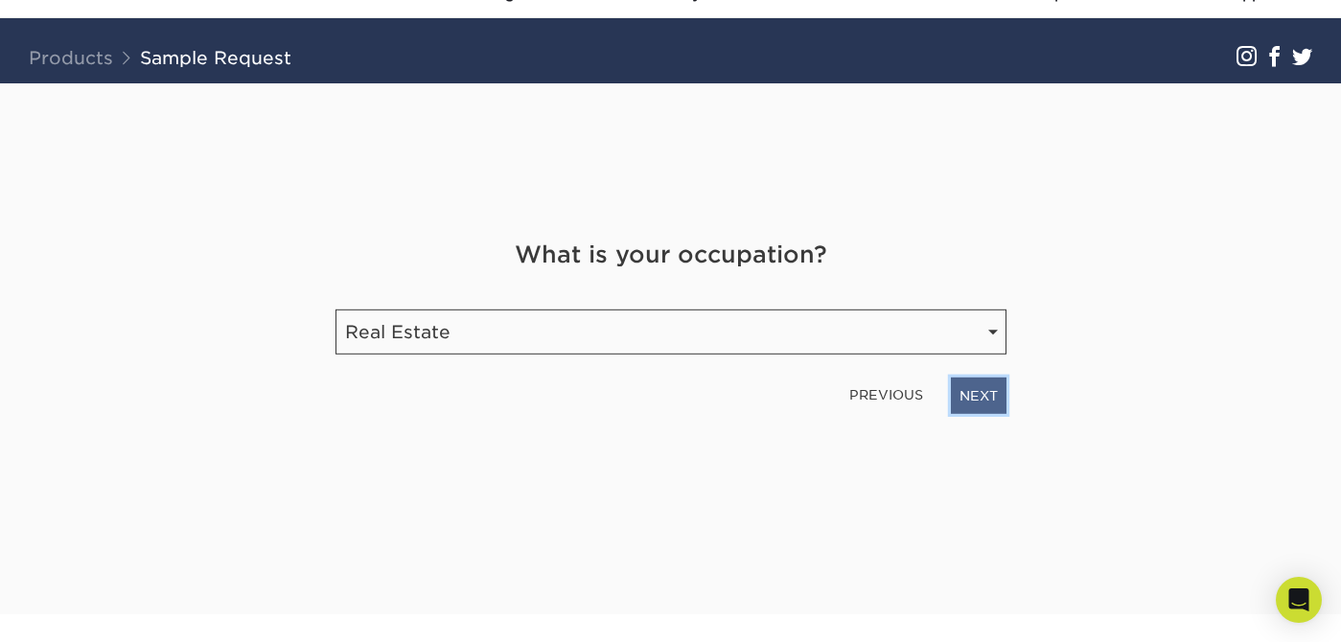
click at [973, 389] on link "NEXT" at bounding box center [979, 396] width 56 height 36
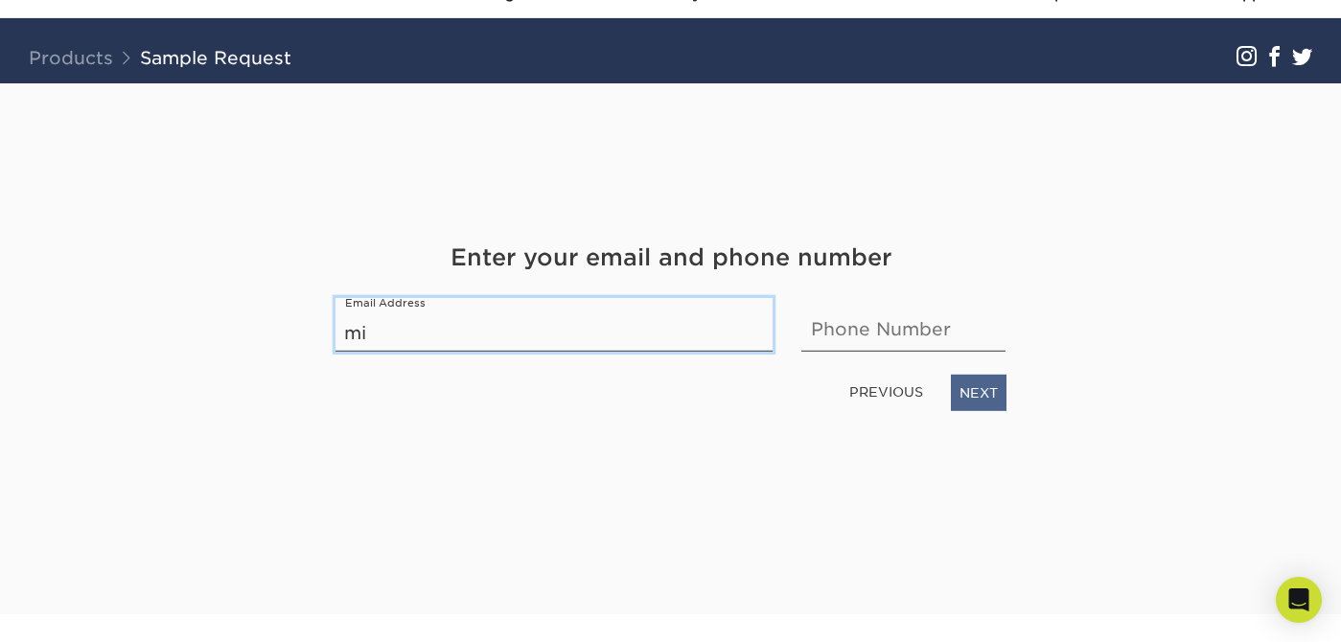
type input "m"
type input "l"
type input "a"
type input "[EMAIL_ADDRESS][DOMAIN_NAME]"
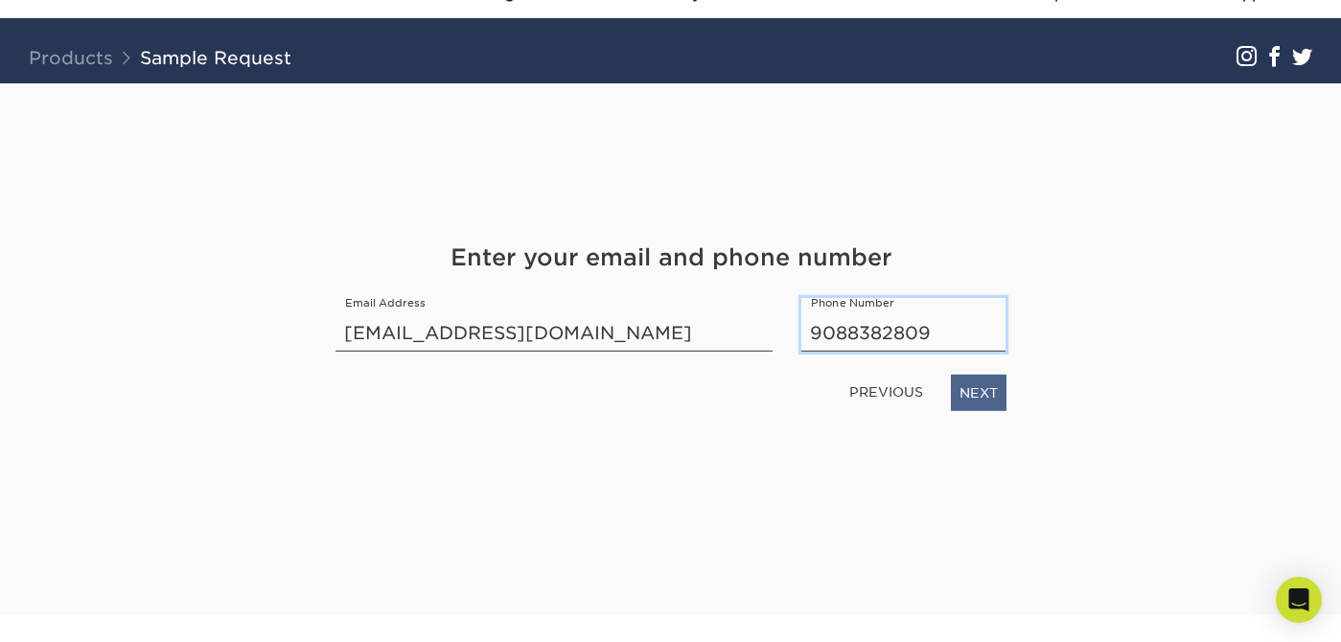
type input "9088382809"
click at [985, 392] on link "NEXT" at bounding box center [979, 393] width 56 height 36
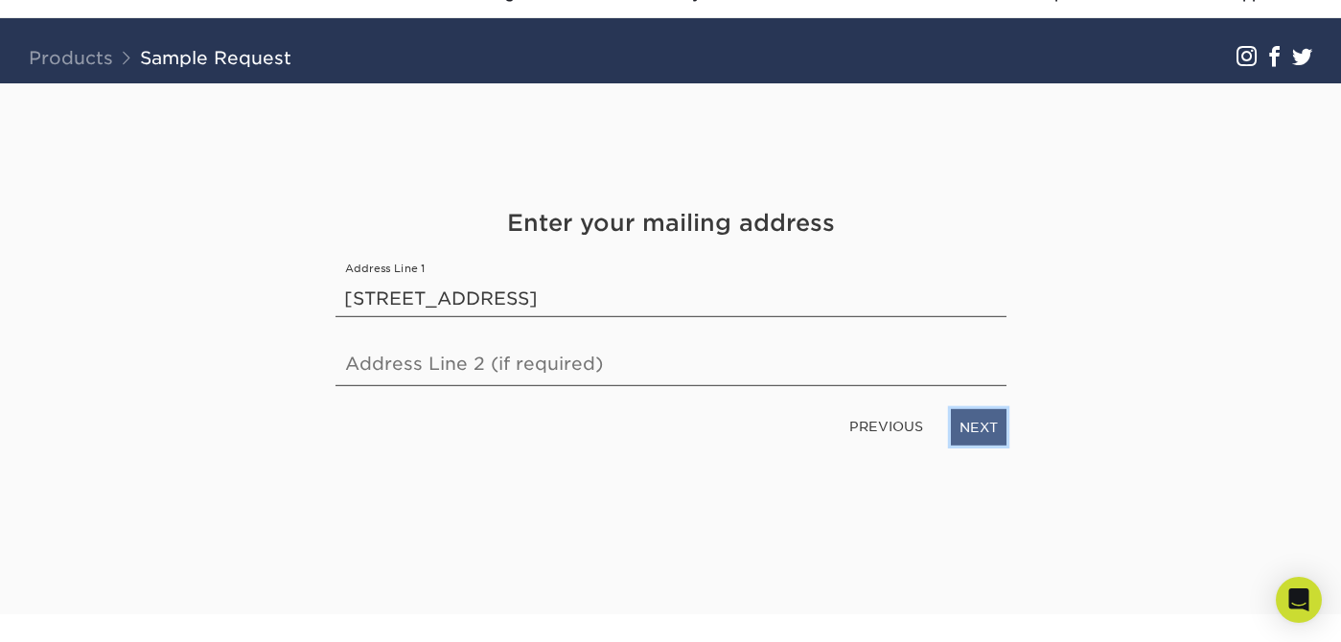
click at [983, 421] on link "NEXT" at bounding box center [979, 427] width 56 height 36
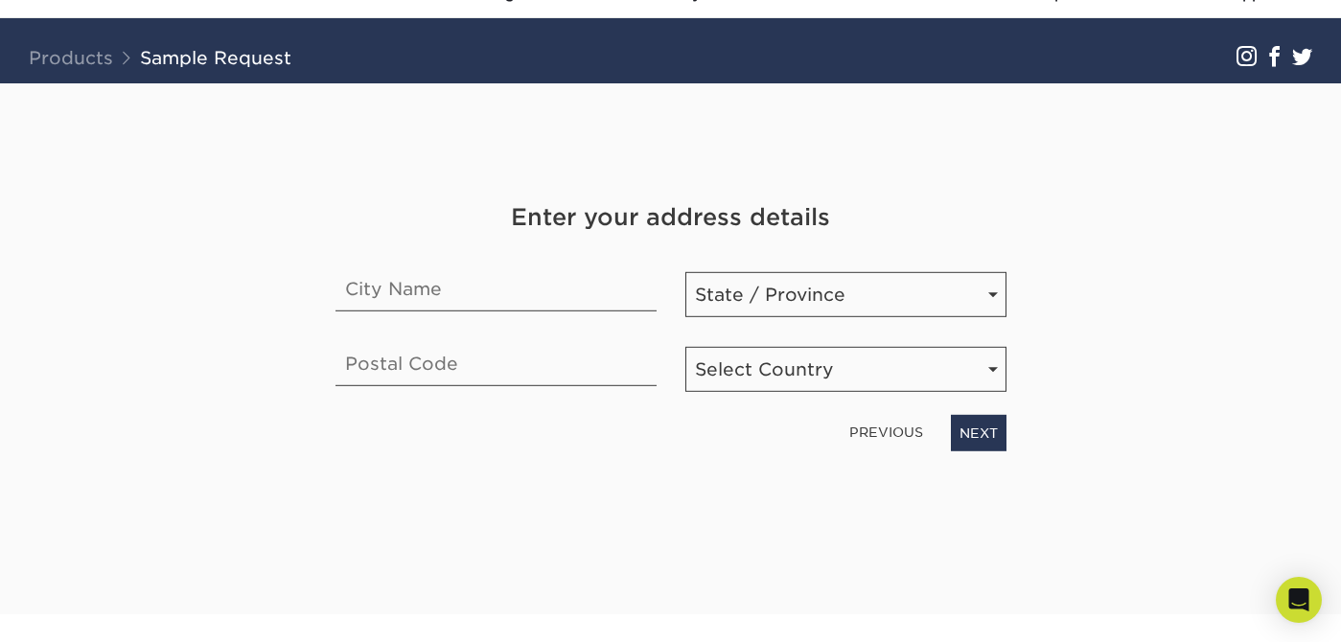
click at [901, 434] on link "PREVIOUS" at bounding box center [886, 432] width 89 height 31
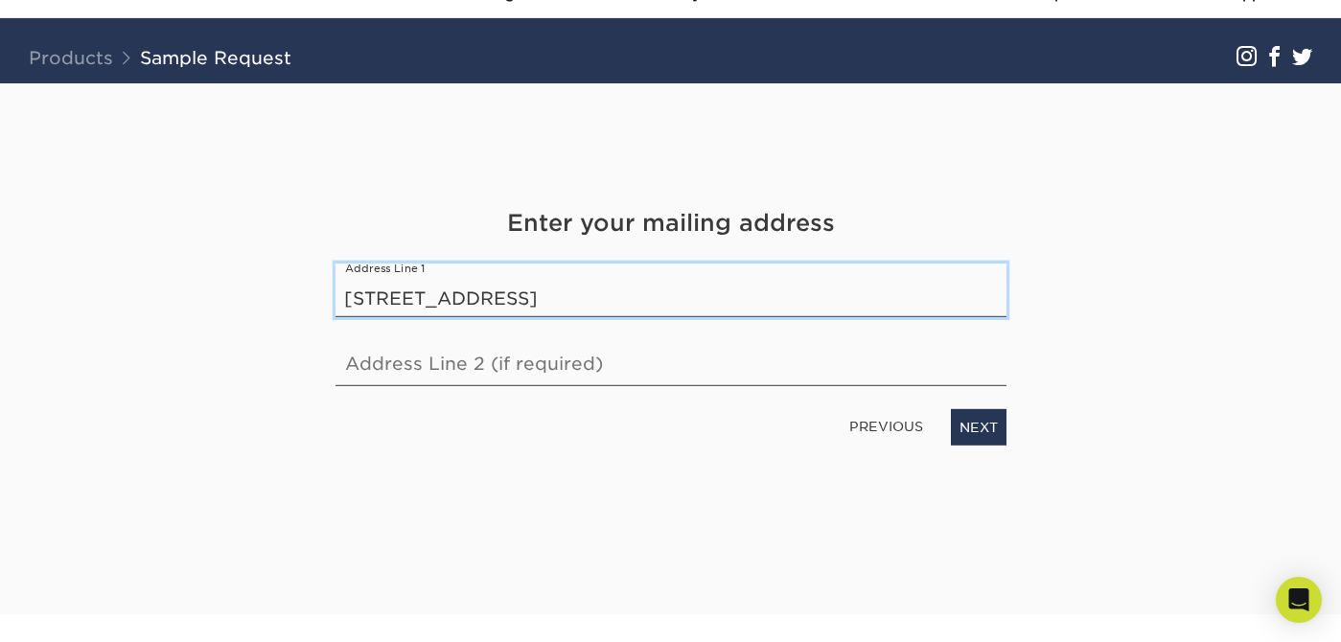
click at [488, 302] on input "[STREET_ADDRESS]" at bounding box center [671, 291] width 671 height 54
drag, startPoint x: 488, startPoint y: 302, endPoint x: 653, endPoint y: 298, distance: 165.0
click at [653, 298] on input "[STREET_ADDRESS]" at bounding box center [671, 291] width 671 height 54
type input "[STREET_ADDRESS]"
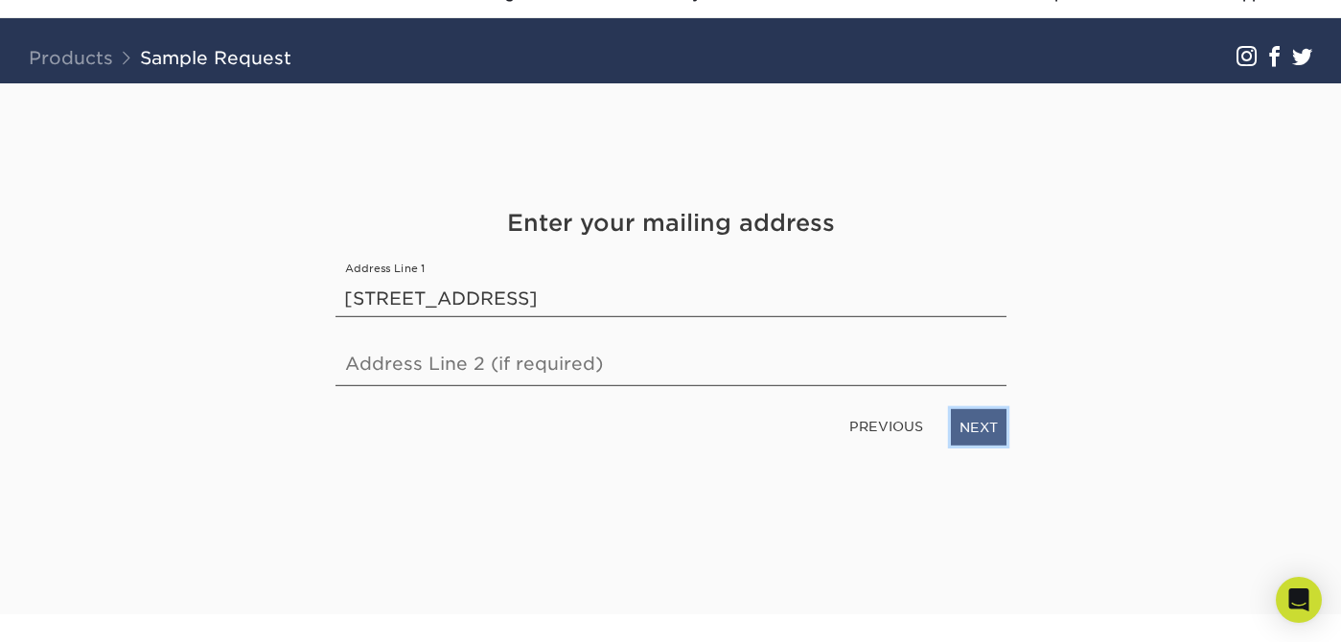
click at [983, 423] on link "NEXT" at bounding box center [979, 427] width 56 height 36
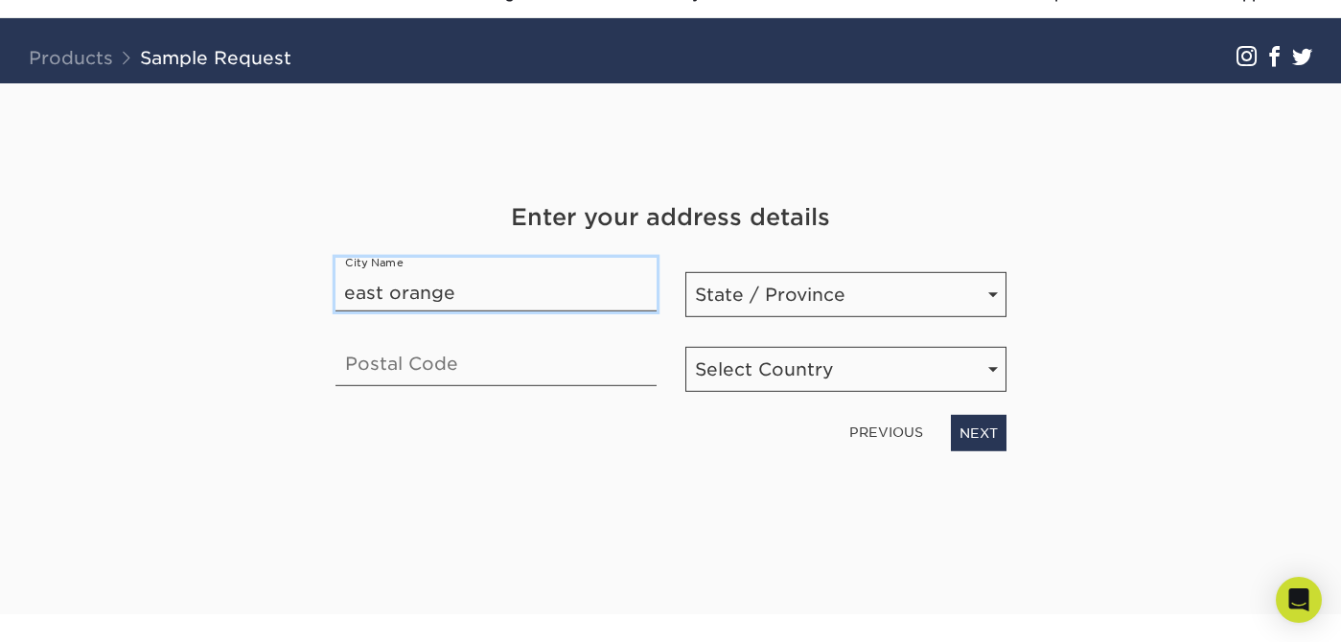
type input "east orange"
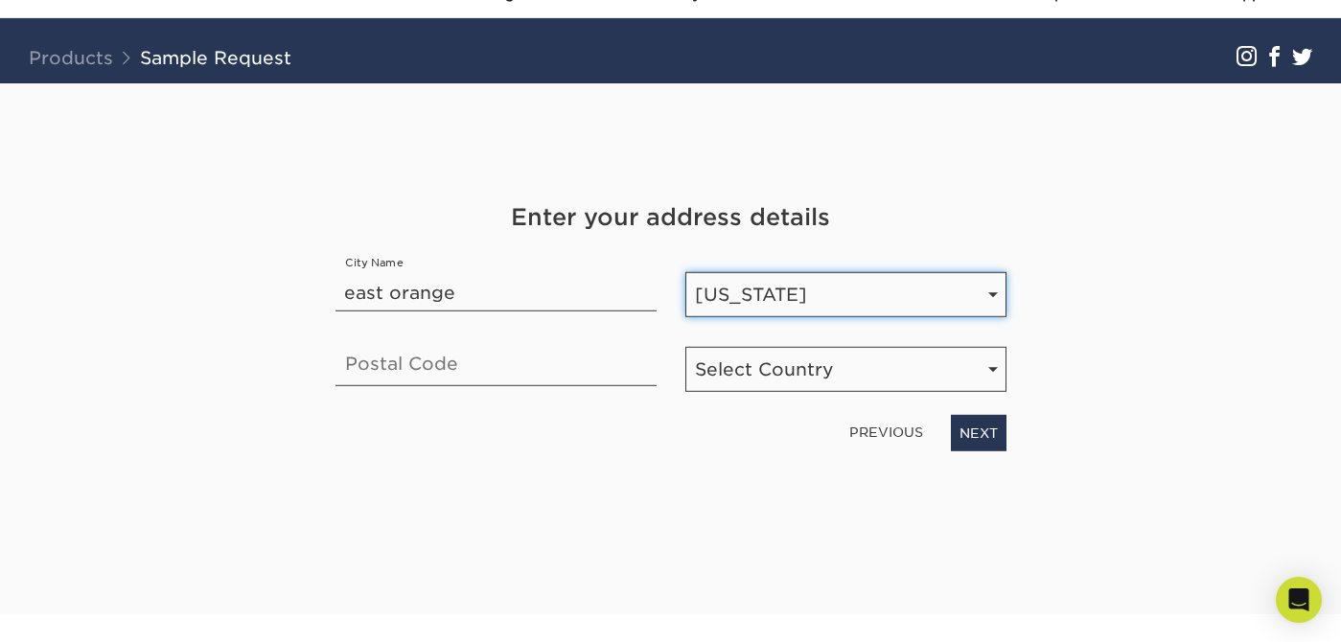
select select "NJ"
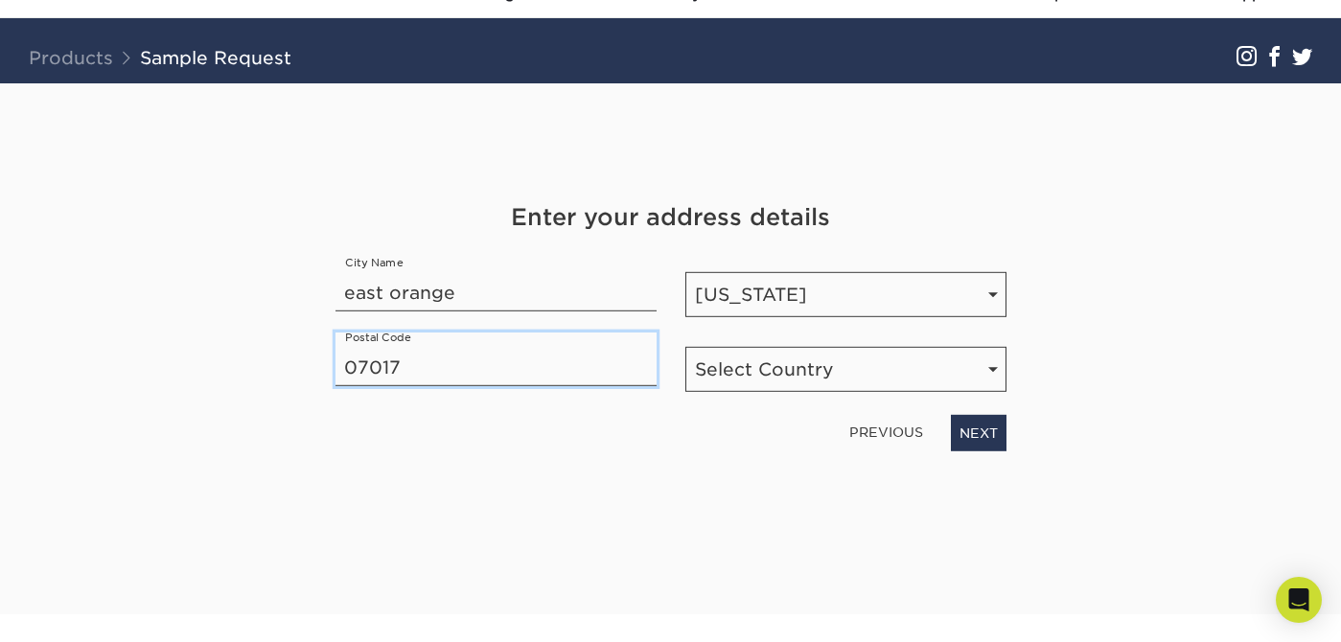
type input "07017"
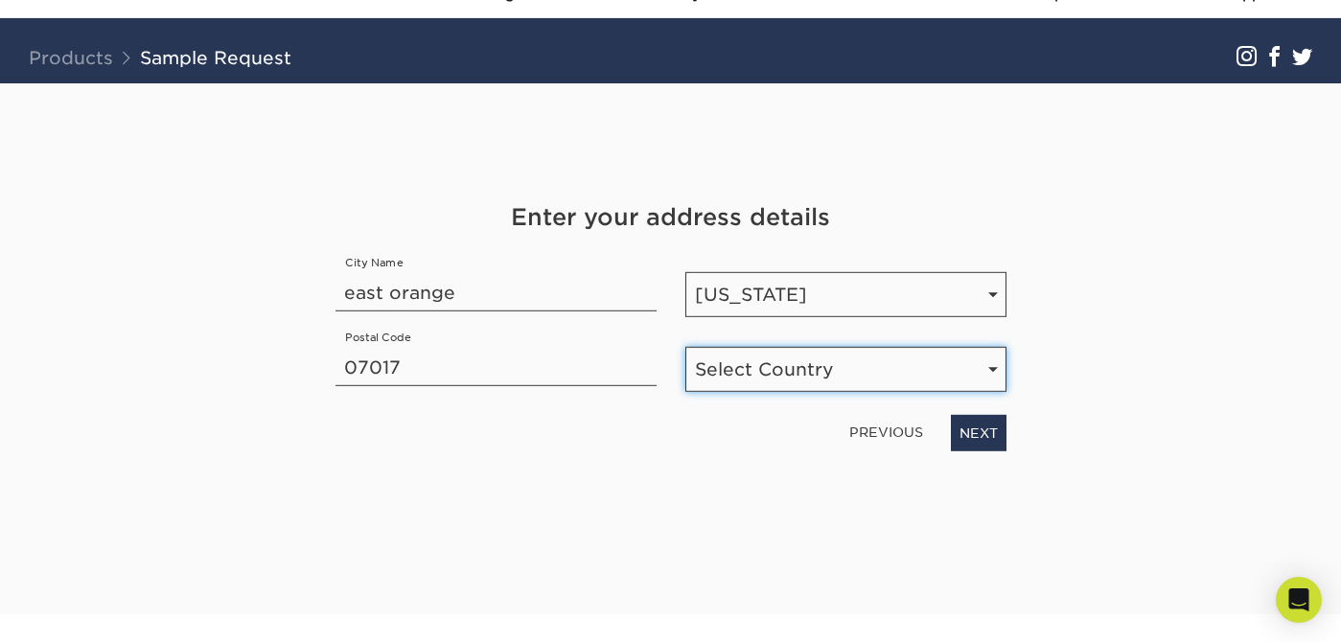
click at [819, 371] on select "Select Country [GEOGRAPHIC_DATA] [GEOGRAPHIC_DATA]" at bounding box center [846, 369] width 321 height 45
select select "US"
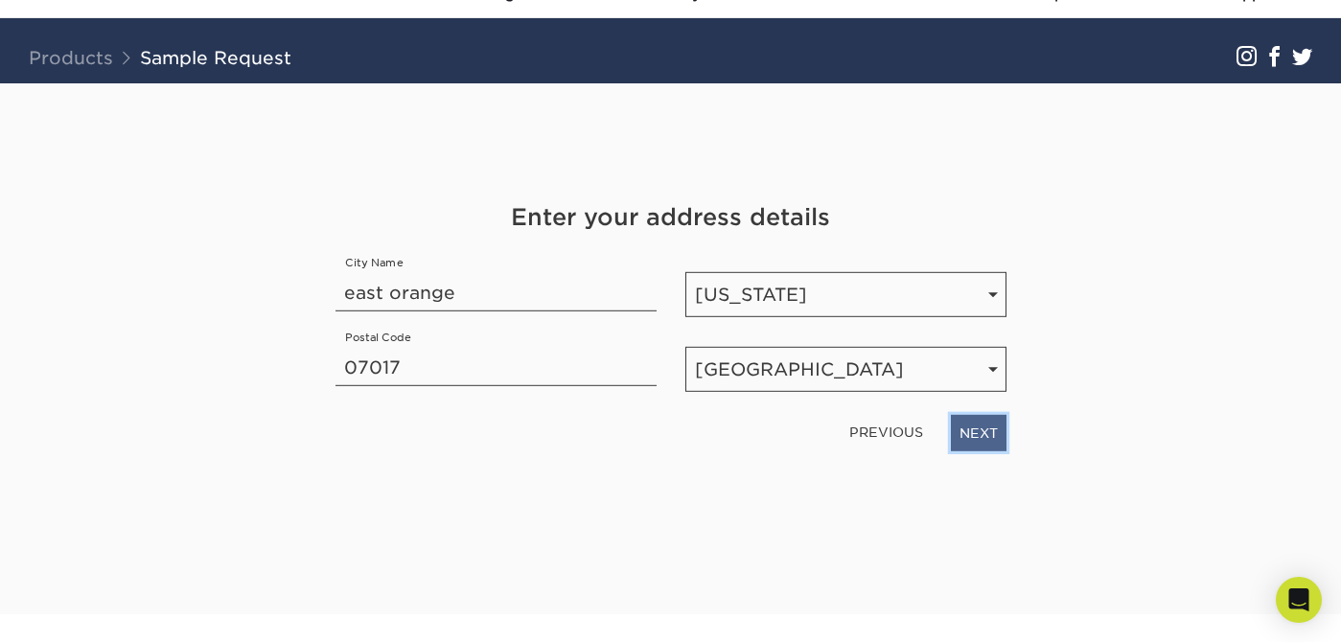
click at [991, 428] on link "NEXT" at bounding box center [979, 433] width 56 height 36
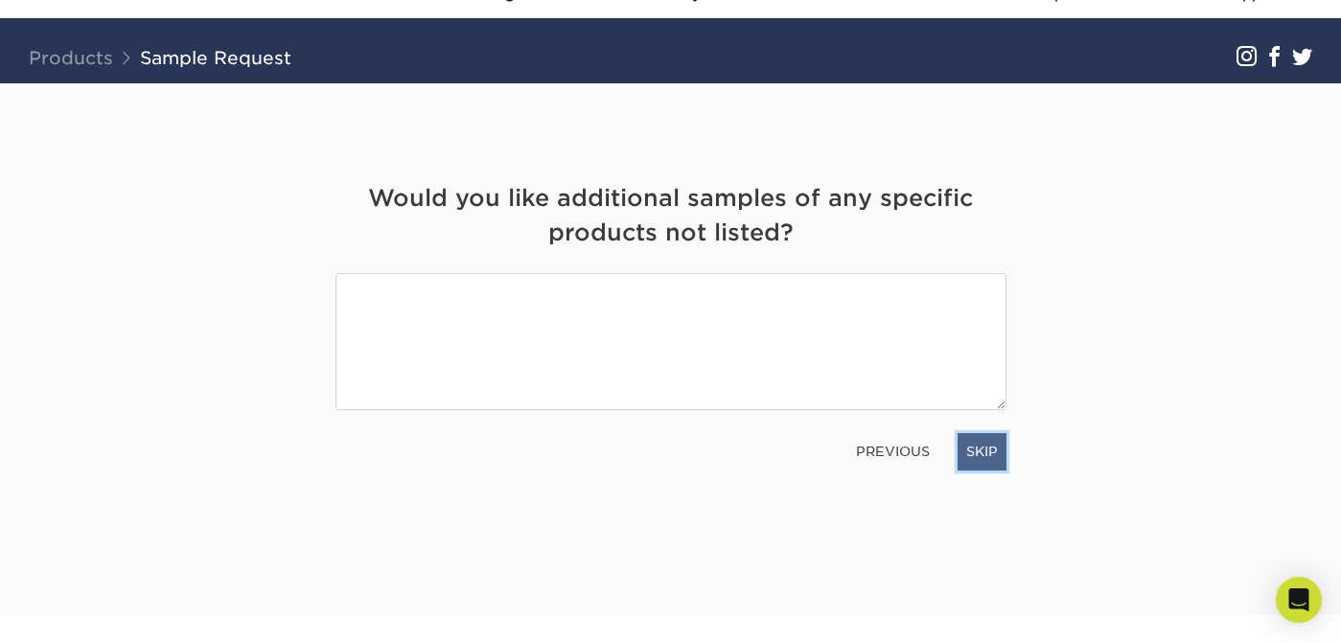
click at [972, 447] on link "SKIP" at bounding box center [982, 451] width 49 height 36
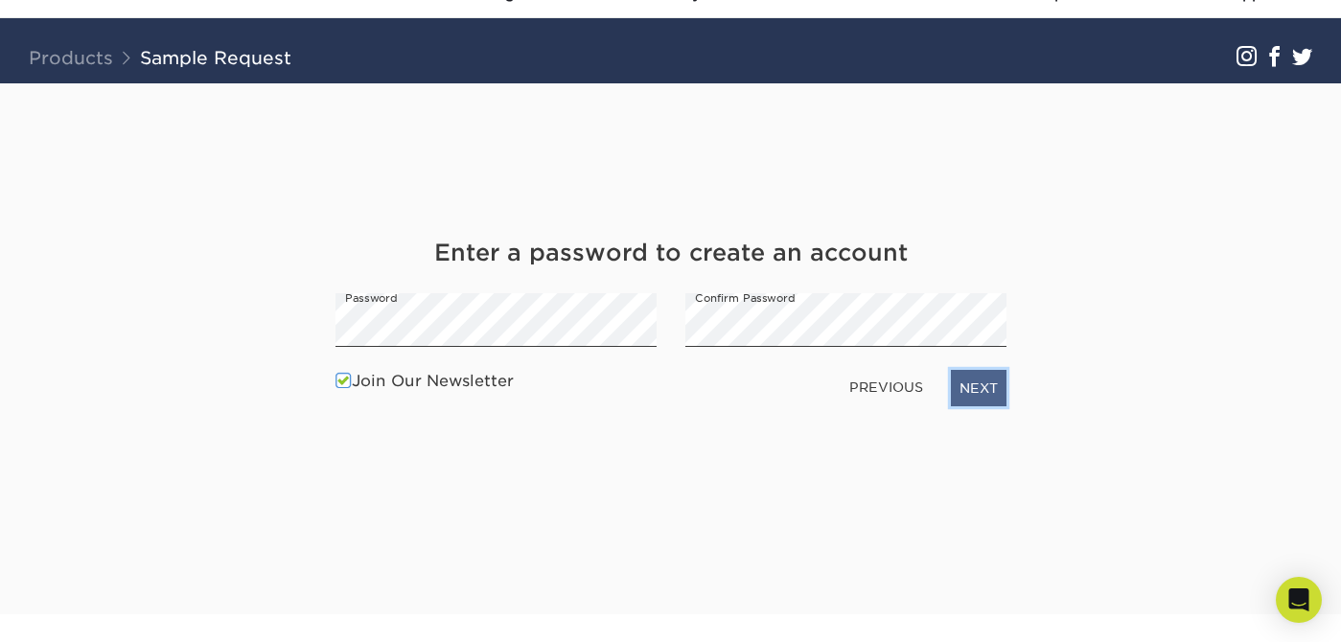
click at [985, 390] on link "NEXT" at bounding box center [979, 388] width 56 height 36
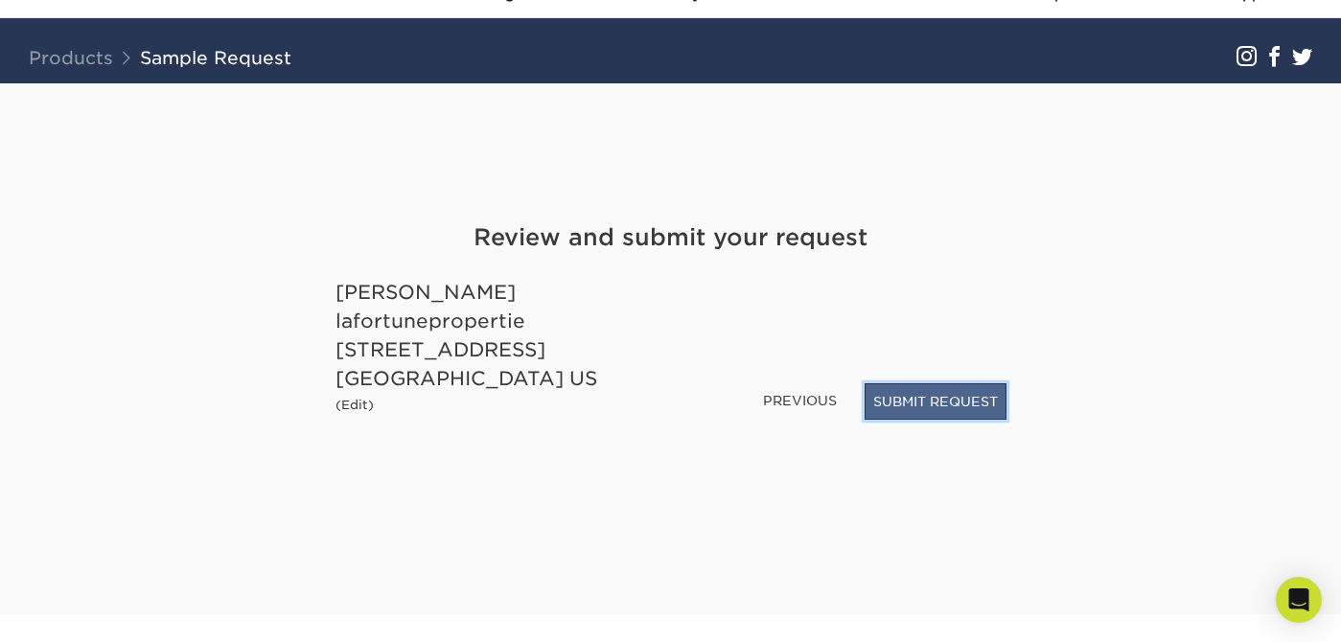
click at [925, 398] on button "SUBMIT REQUEST" at bounding box center [936, 402] width 142 height 36
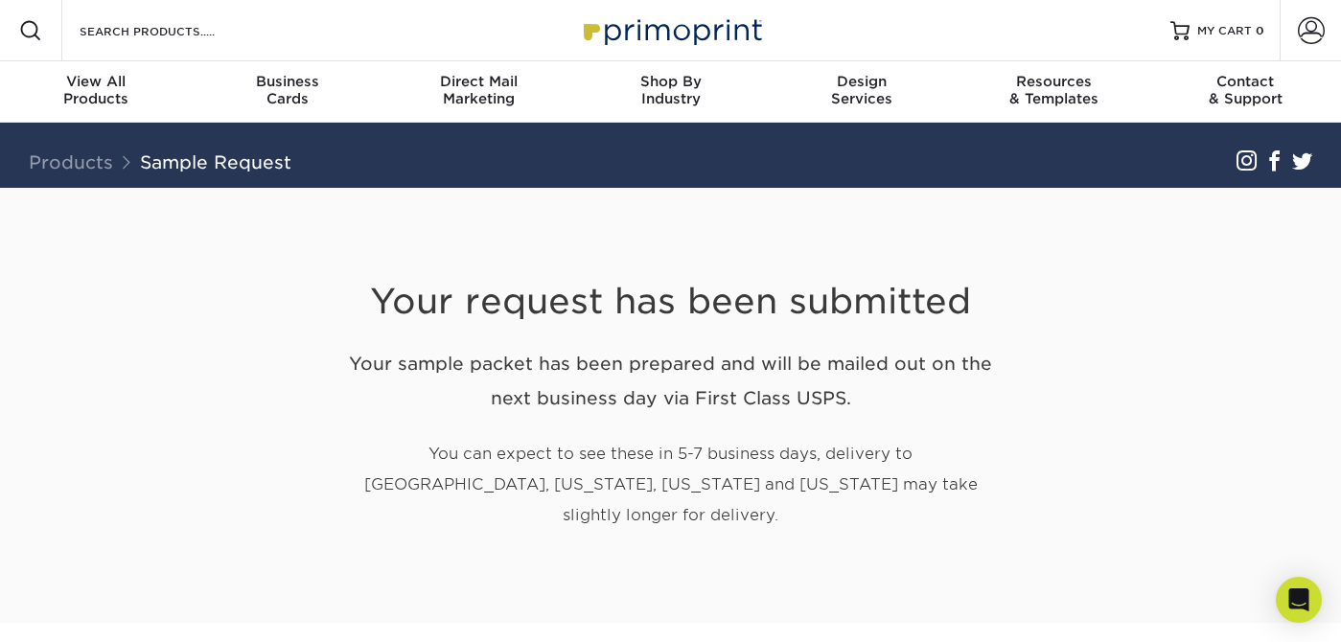
click at [108, 164] on link "Products" at bounding box center [71, 161] width 84 height 21
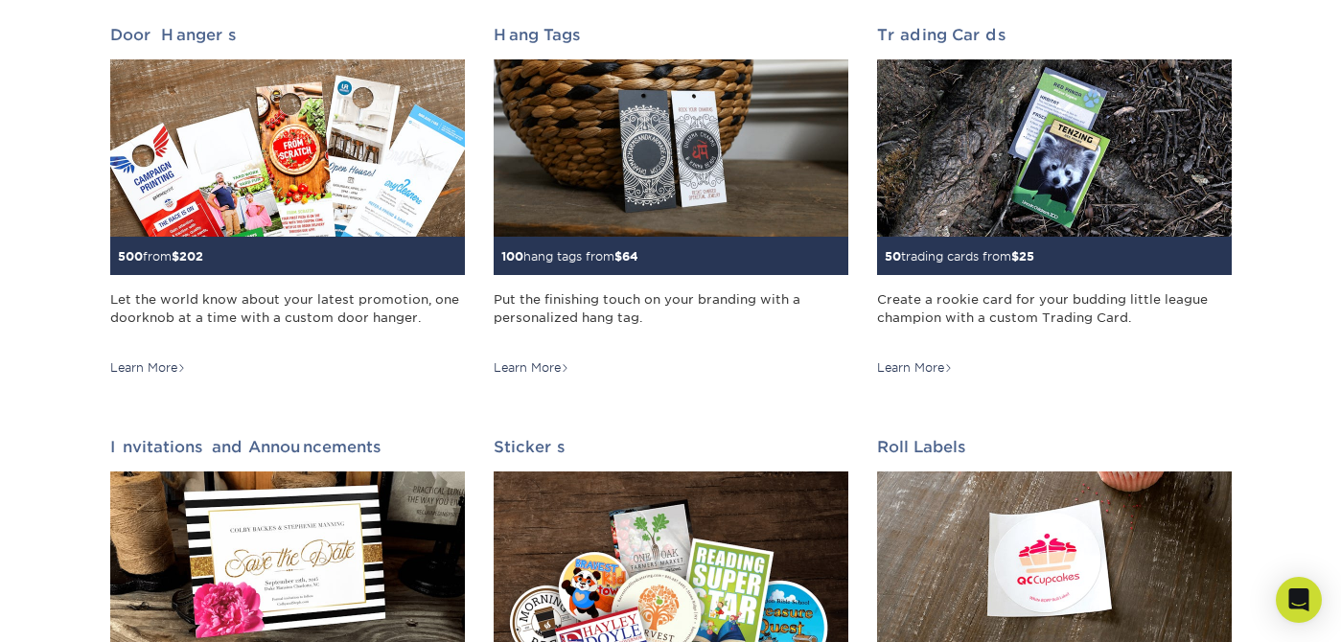
scroll to position [1552, 0]
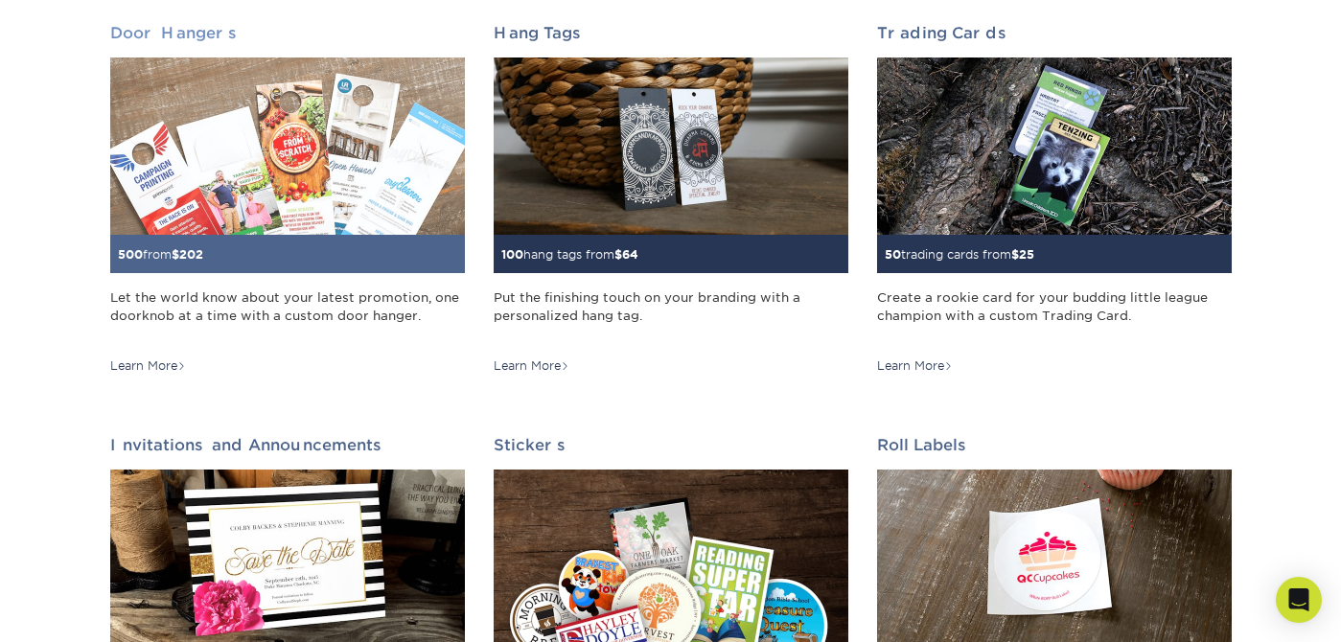
click at [188, 176] on img at bounding box center [287, 146] width 355 height 177
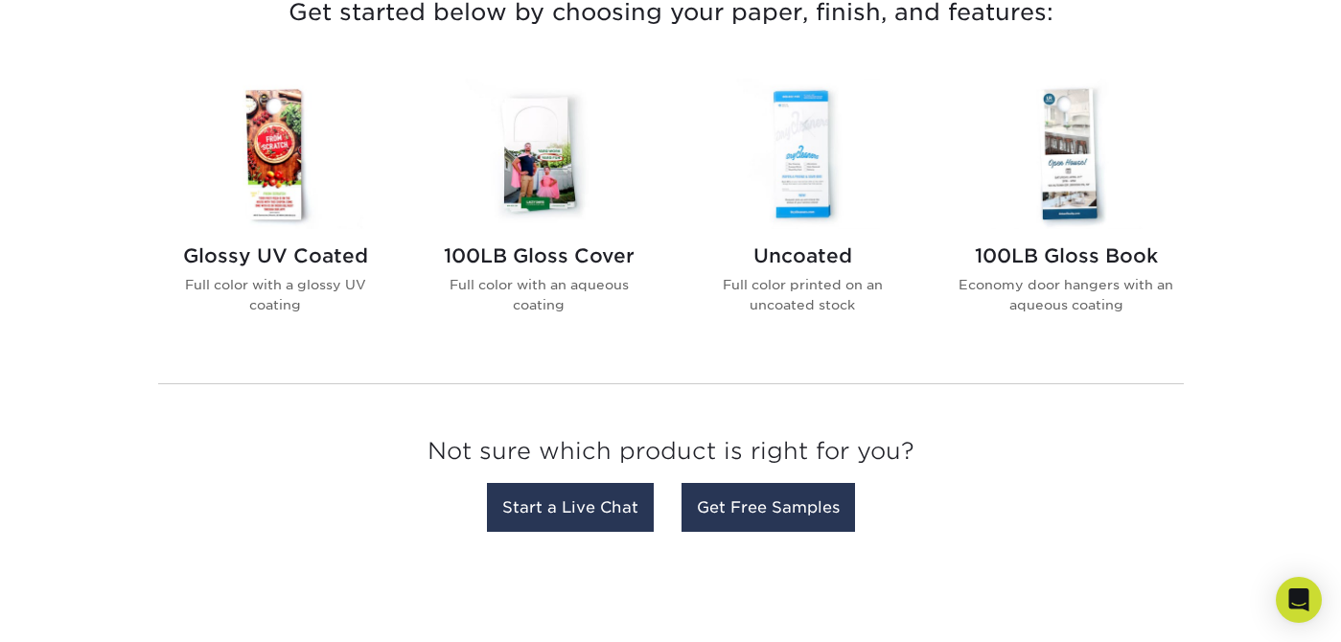
scroll to position [776, 0]
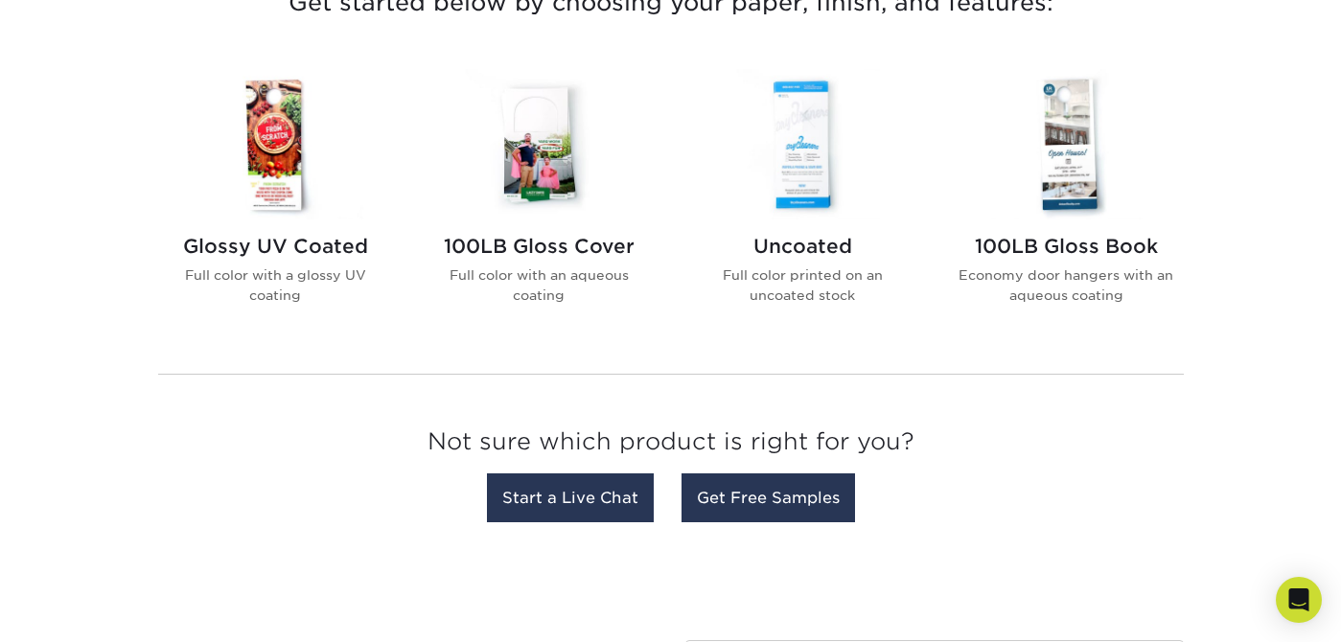
click at [294, 171] on img at bounding box center [276, 144] width 218 height 151
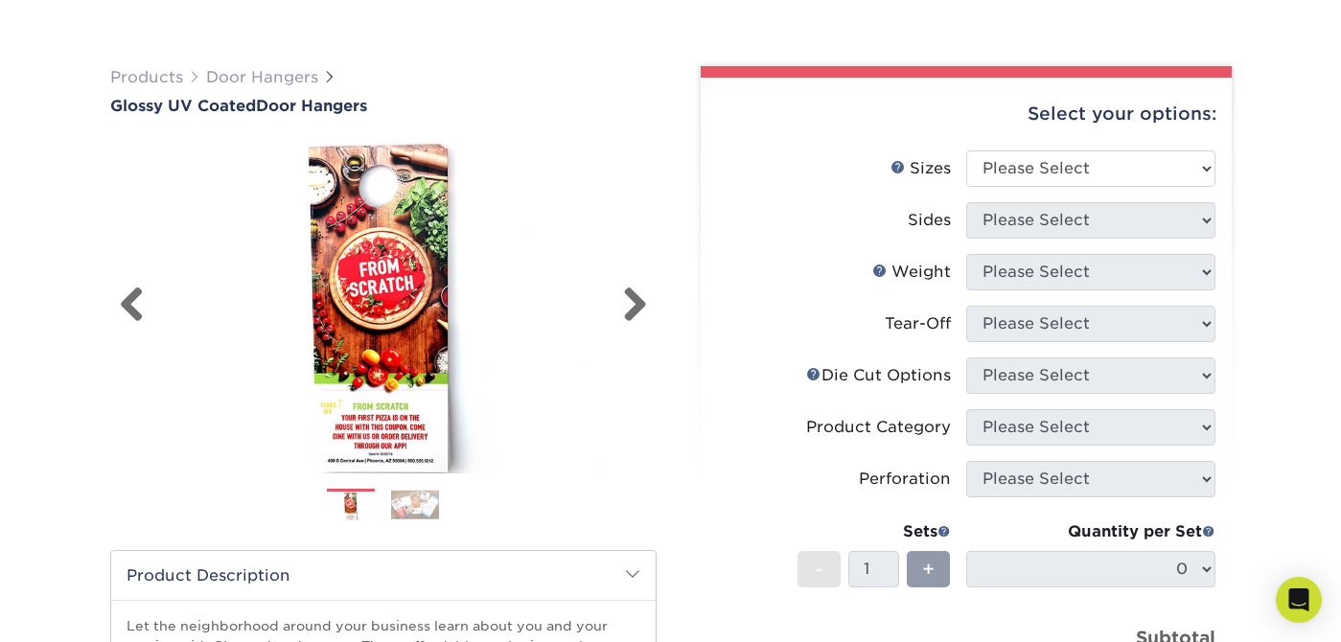
scroll to position [98, 0]
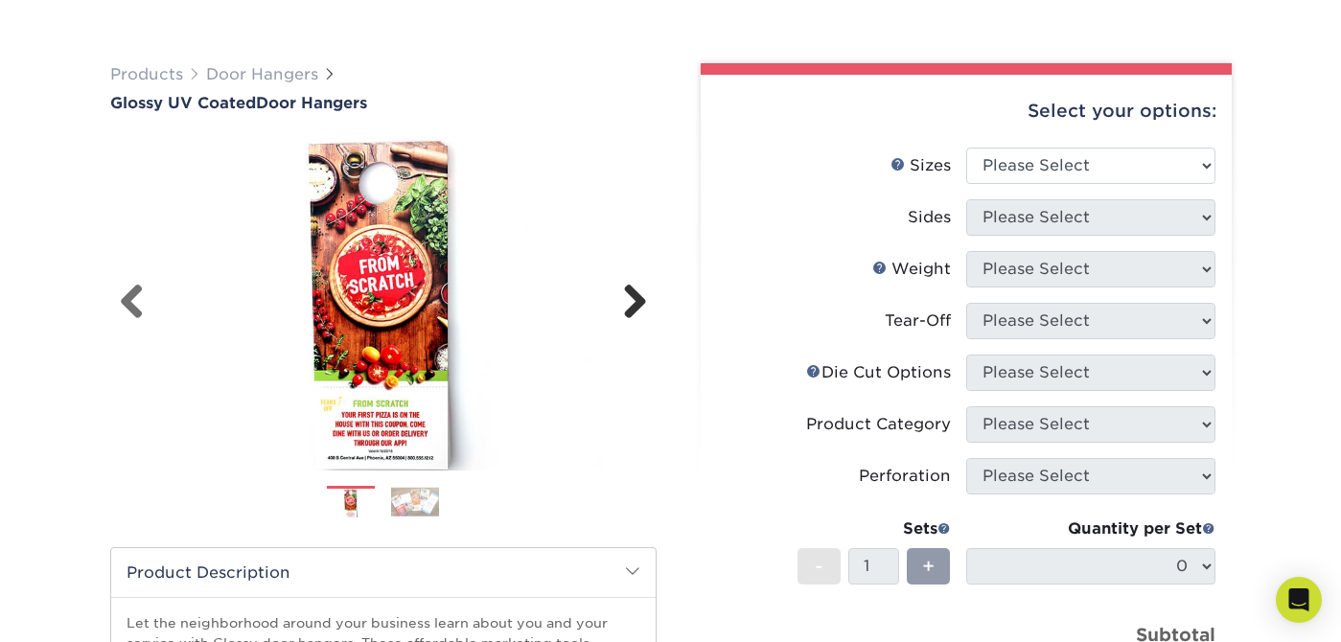
click at [642, 306] on link "Next" at bounding box center [628, 303] width 38 height 38
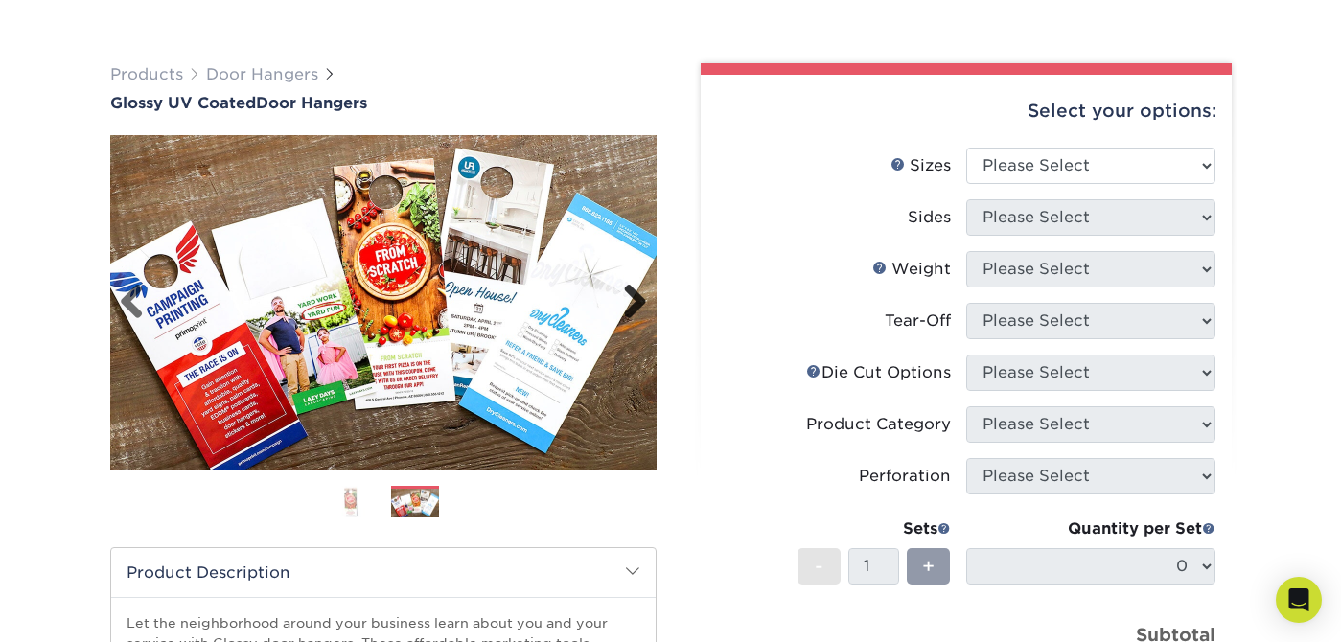
click at [642, 307] on link "Next" at bounding box center [628, 303] width 38 height 38
